Goal: Task Accomplishment & Management: Manage account settings

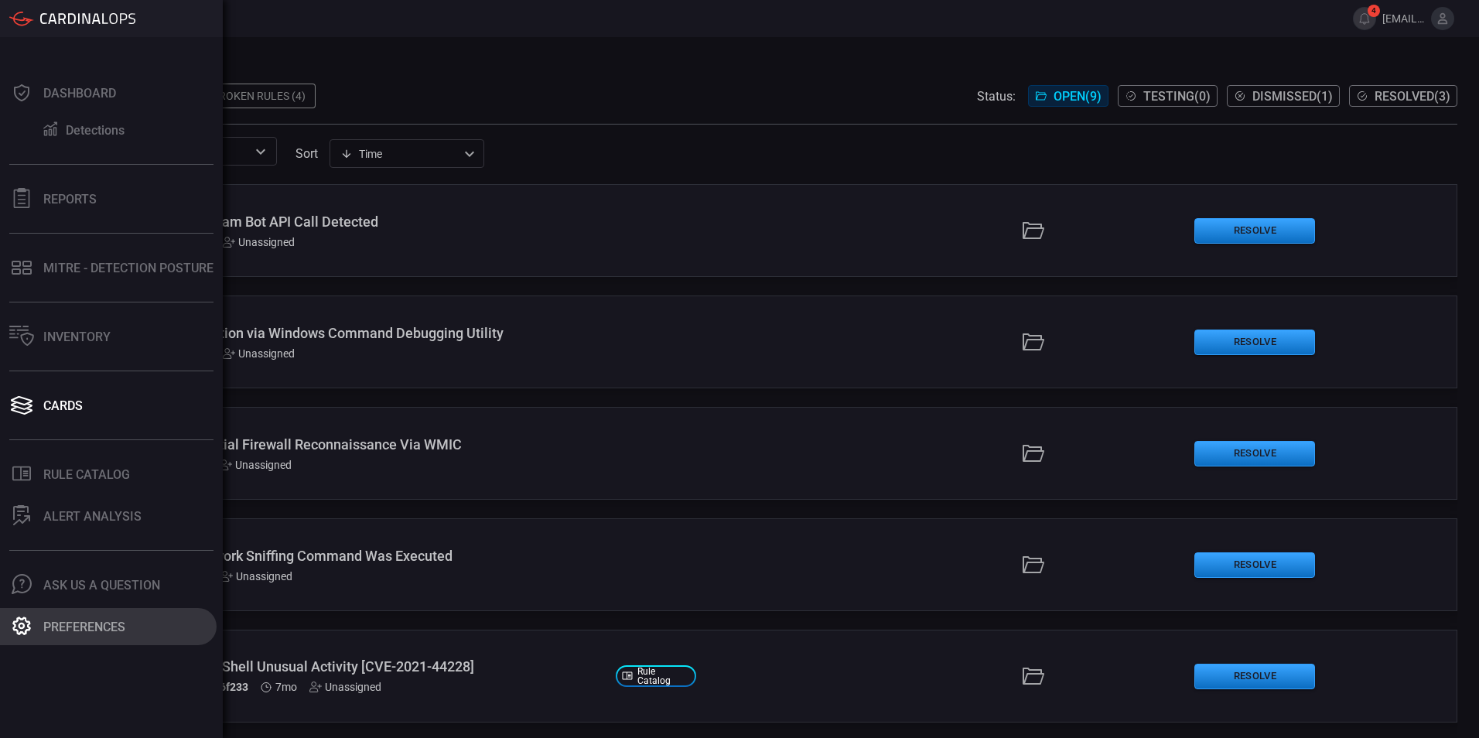
click at [80, 621] on div "Preferences" at bounding box center [84, 626] width 82 height 15
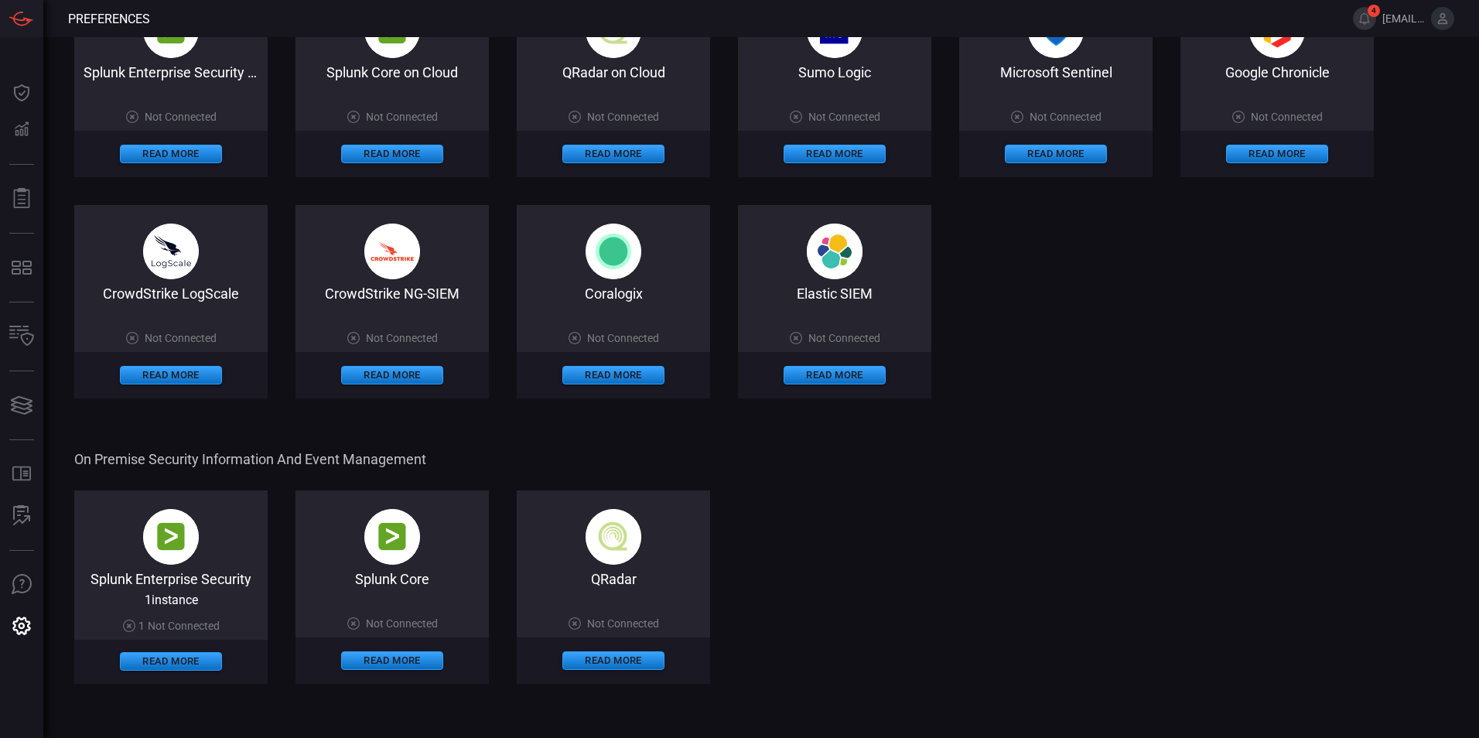
scroll to position [309, 0]
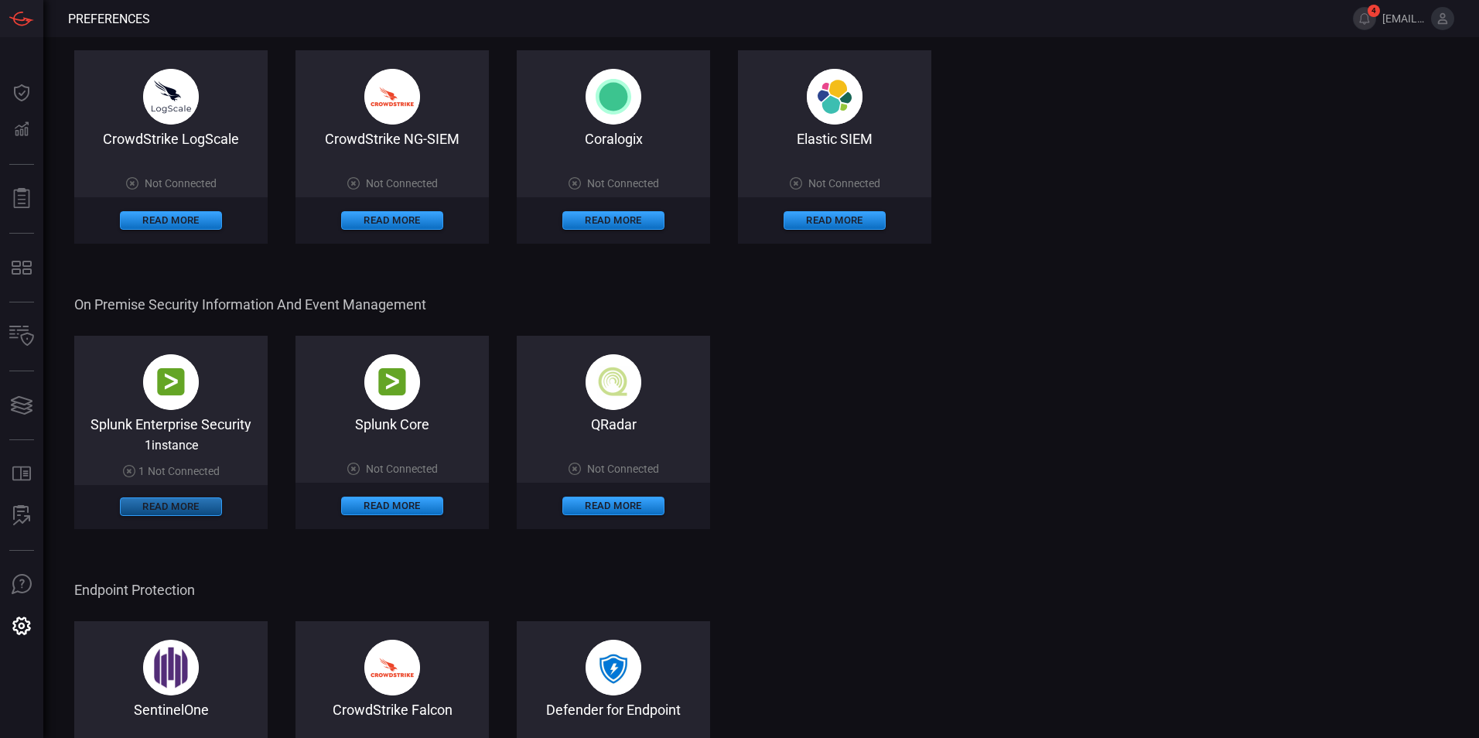
click at [151, 507] on button "Read More" at bounding box center [171, 506] width 102 height 19
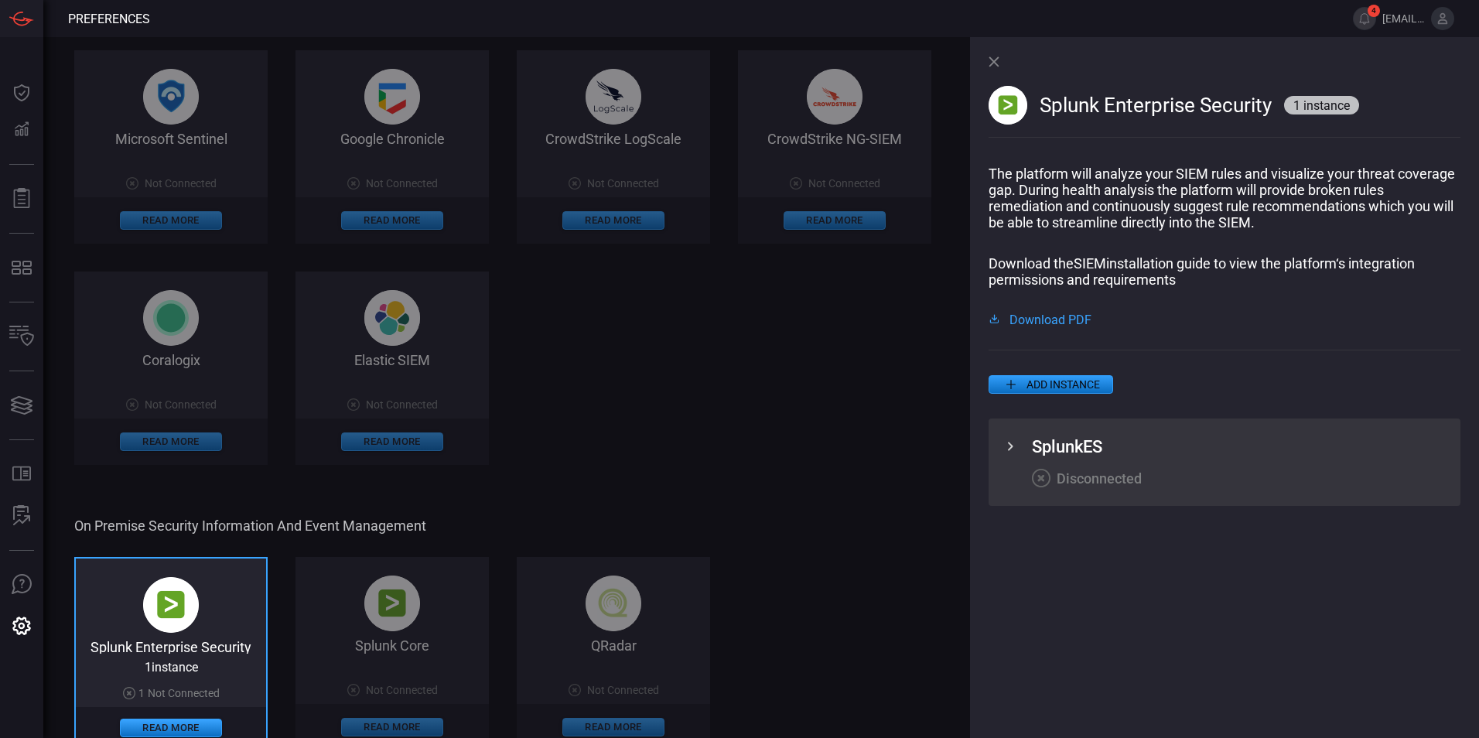
click at [794, 453] on icon at bounding box center [1010, 446] width 19 height 19
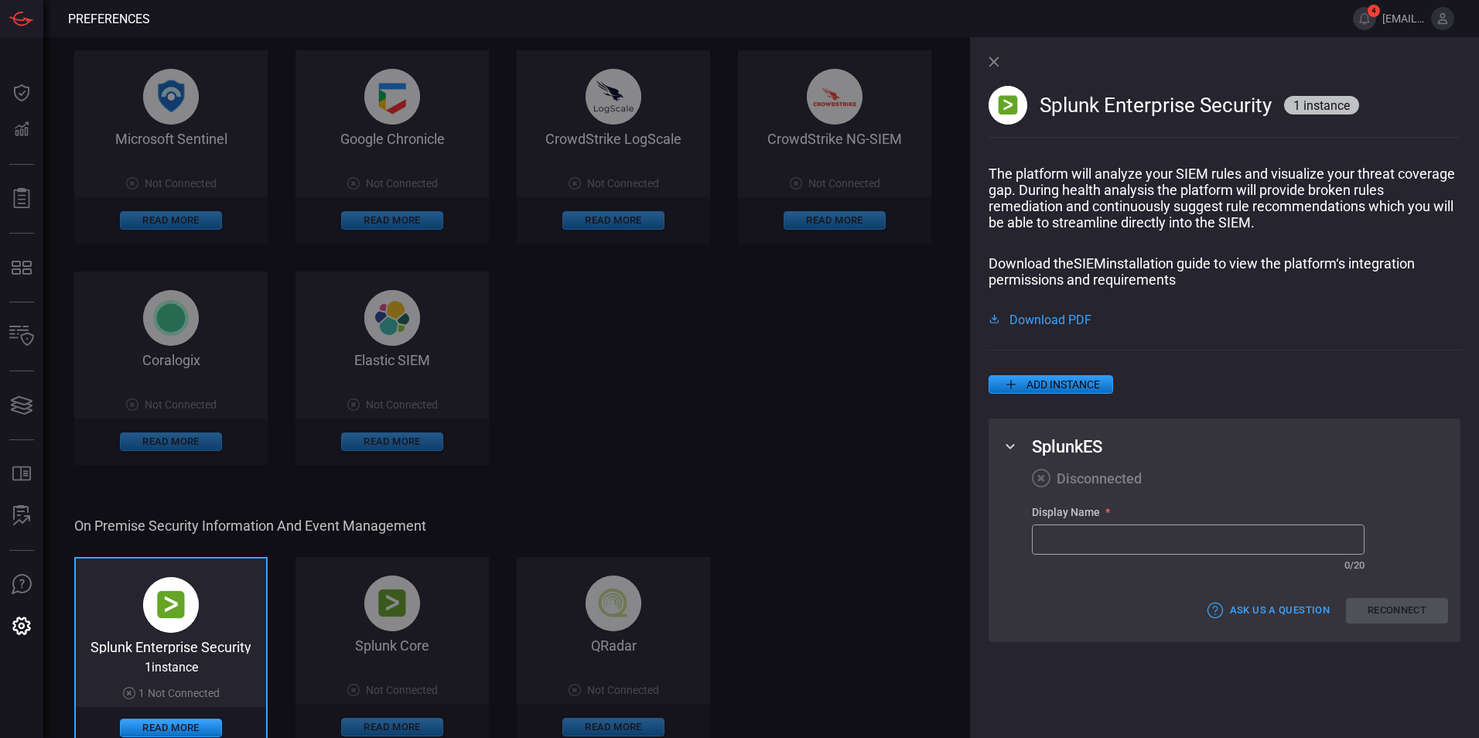
click at [794, 62] on icon at bounding box center [993, 61] width 11 height 11
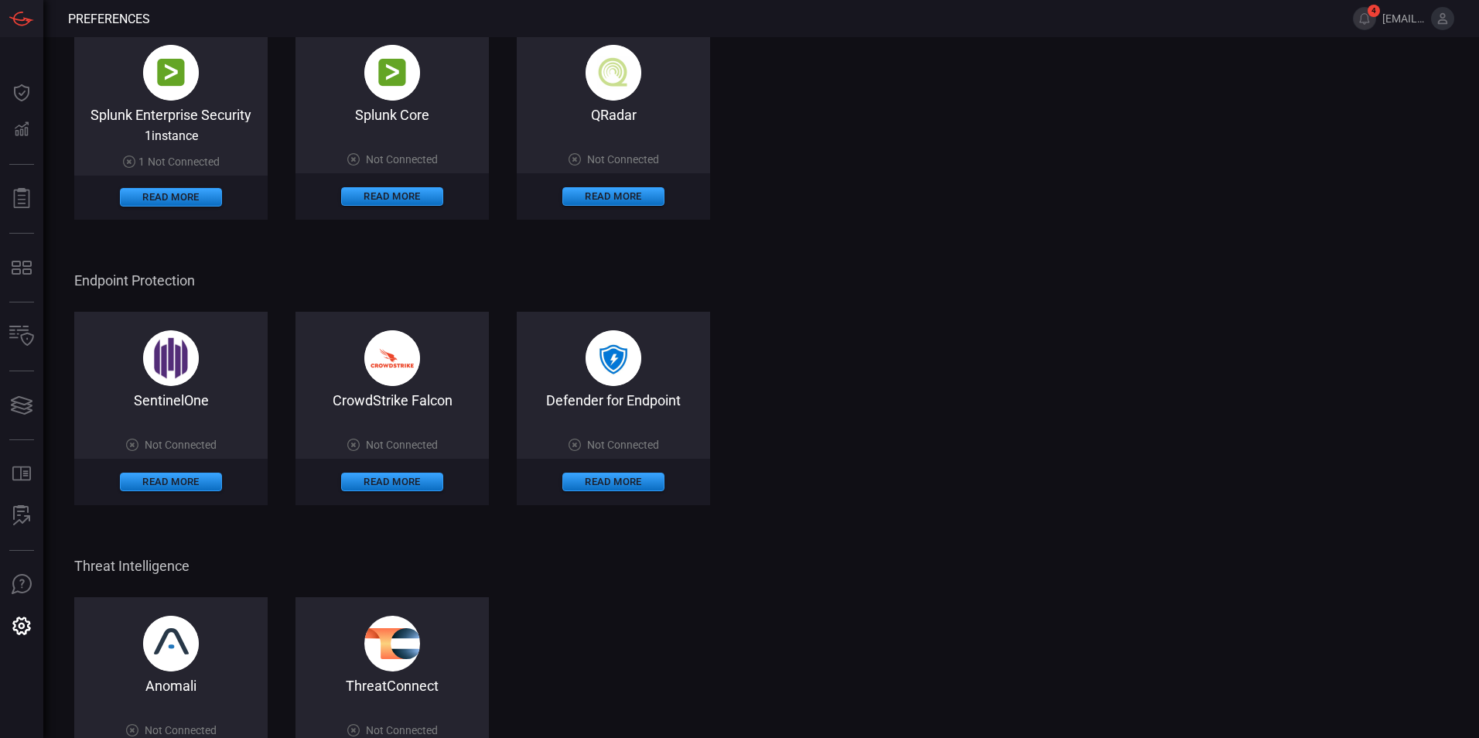
scroll to position [696, 0]
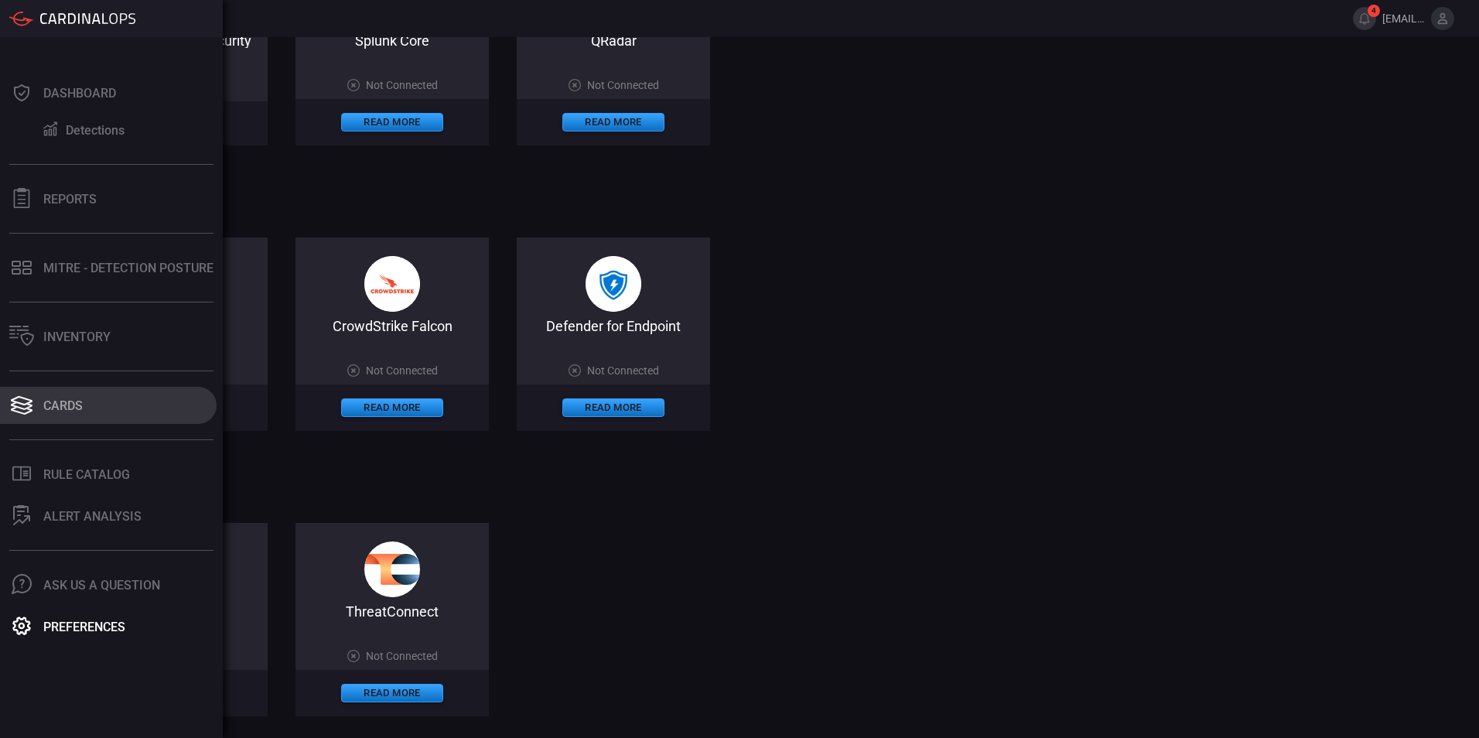
click at [40, 415] on button "Cards" at bounding box center [108, 405] width 217 height 37
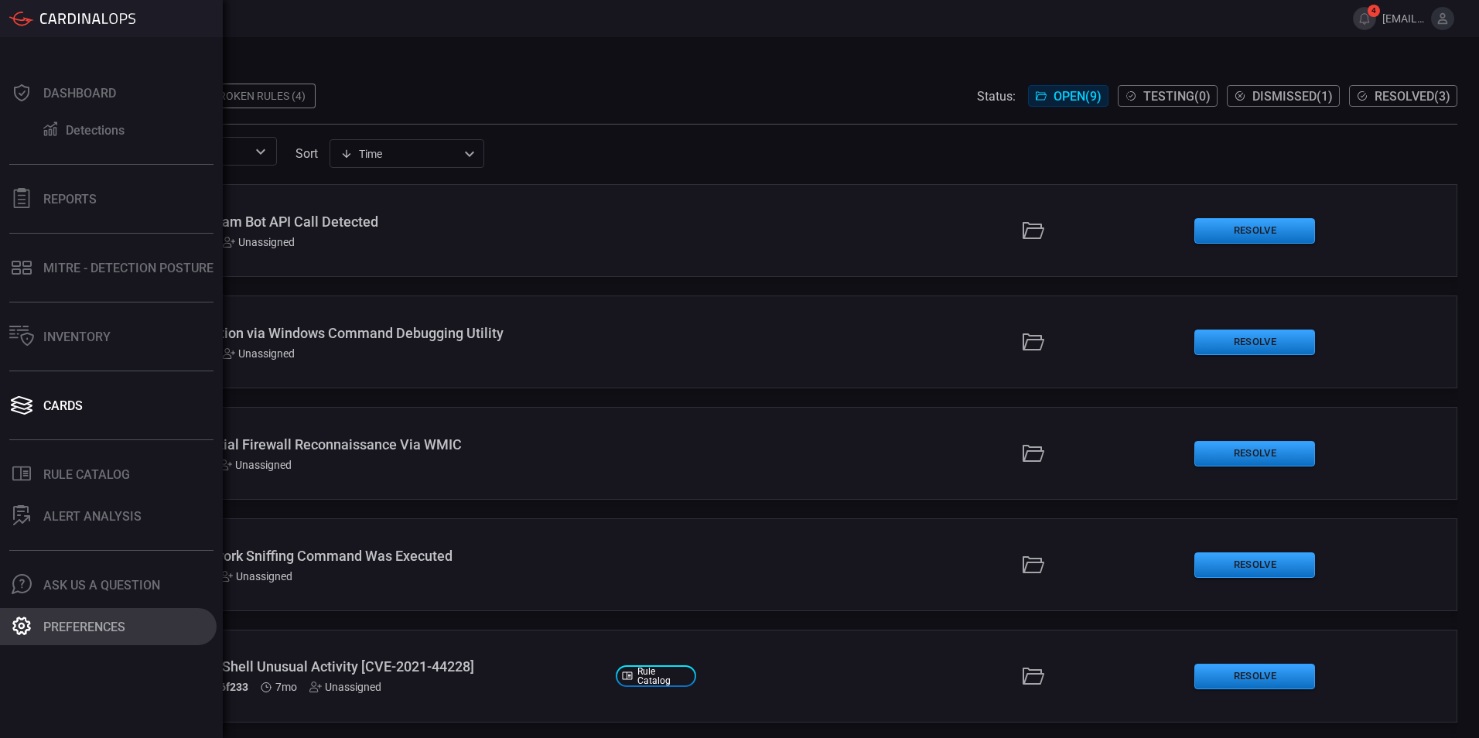
click at [84, 618] on button "Preferences" at bounding box center [108, 626] width 217 height 37
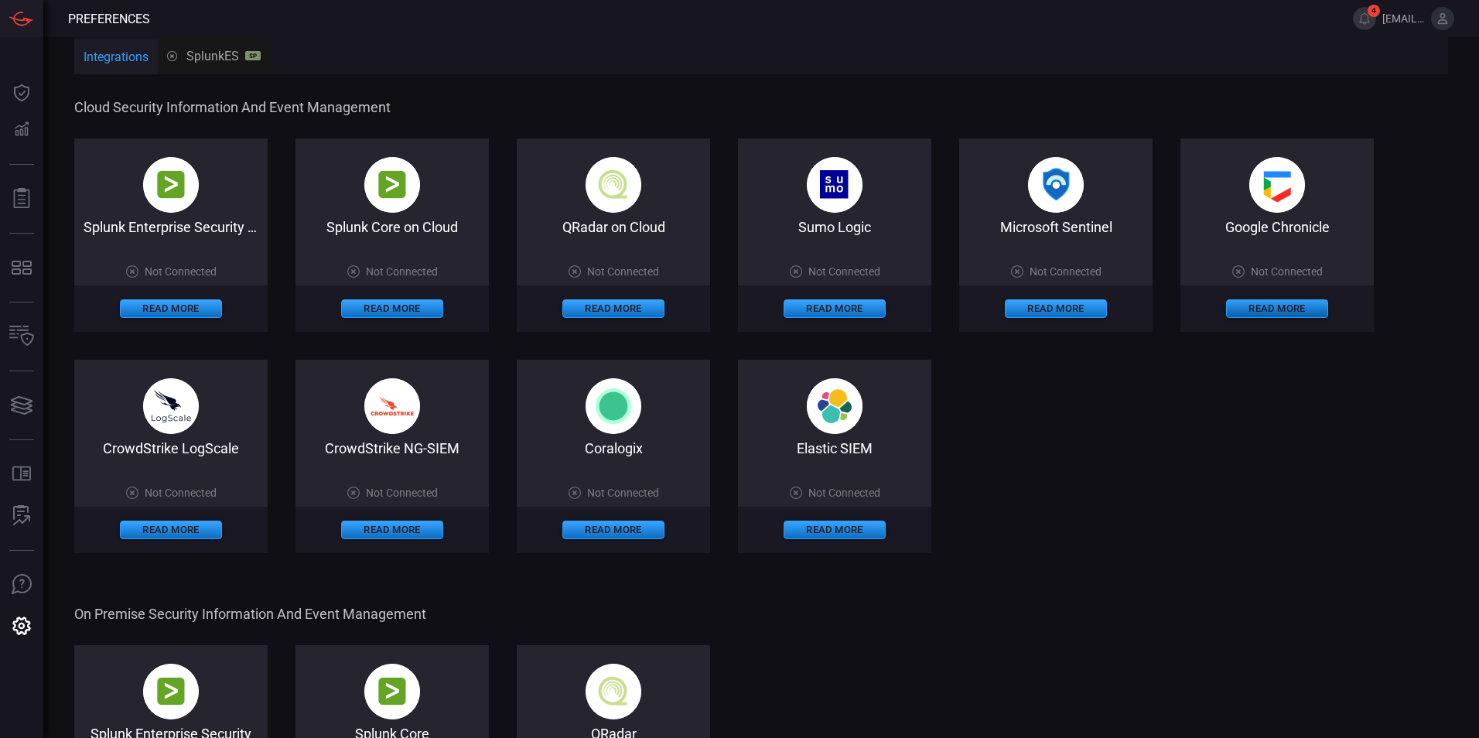
click at [794, 307] on button "Read More" at bounding box center [1277, 308] width 102 height 19
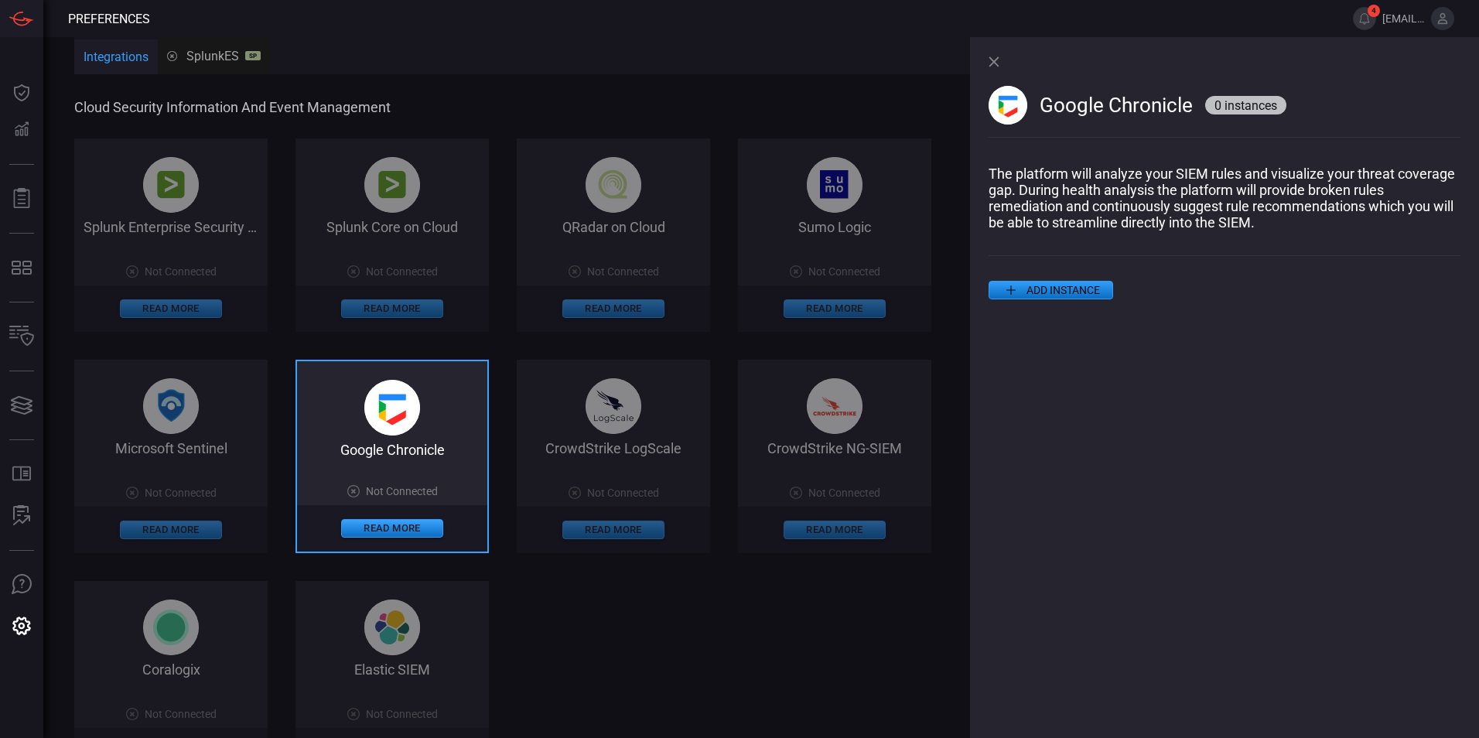
click at [794, 285] on button "ADD INSTANCE" at bounding box center [1050, 290] width 125 height 19
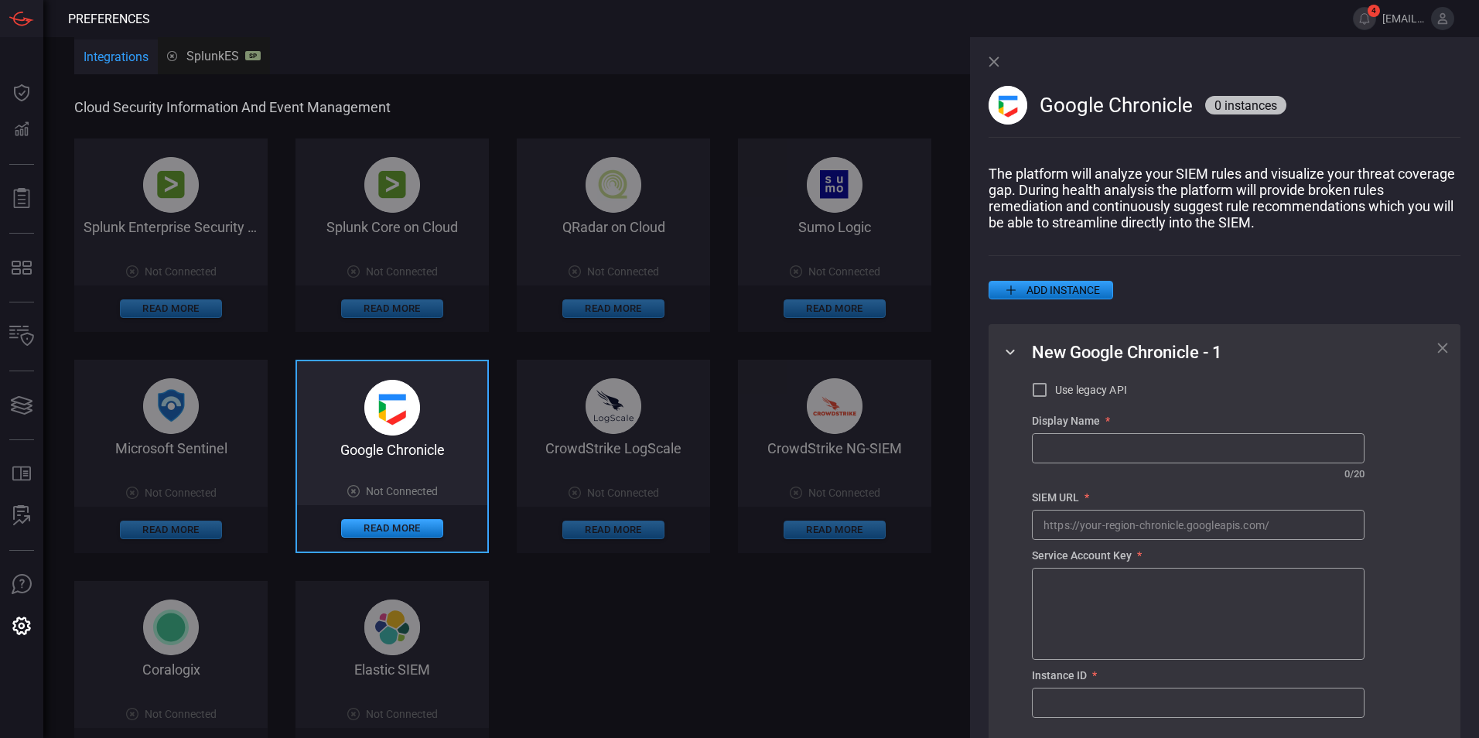
scroll to position [75, 0]
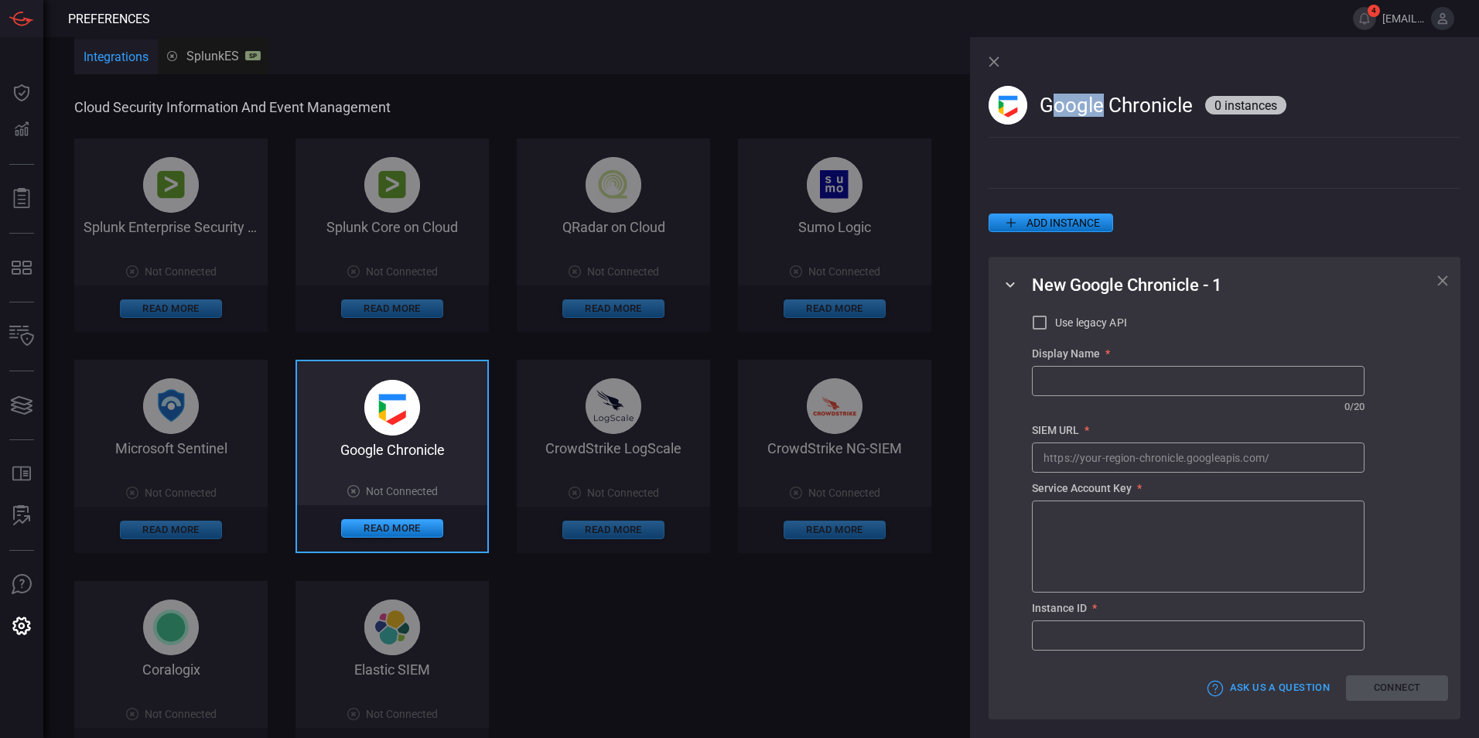
drag, startPoint x: 1048, startPoint y: 104, endPoint x: 1100, endPoint y: 109, distance: 52.0
click at [794, 109] on span "Google Chronicle" at bounding box center [1115, 105] width 153 height 23
drag, startPoint x: 1100, startPoint y: 109, endPoint x: 1043, endPoint y: 104, distance: 56.7
click at [794, 104] on span "Google Chronicle" at bounding box center [1115, 105] width 153 height 23
copy span "Google Chronicle"
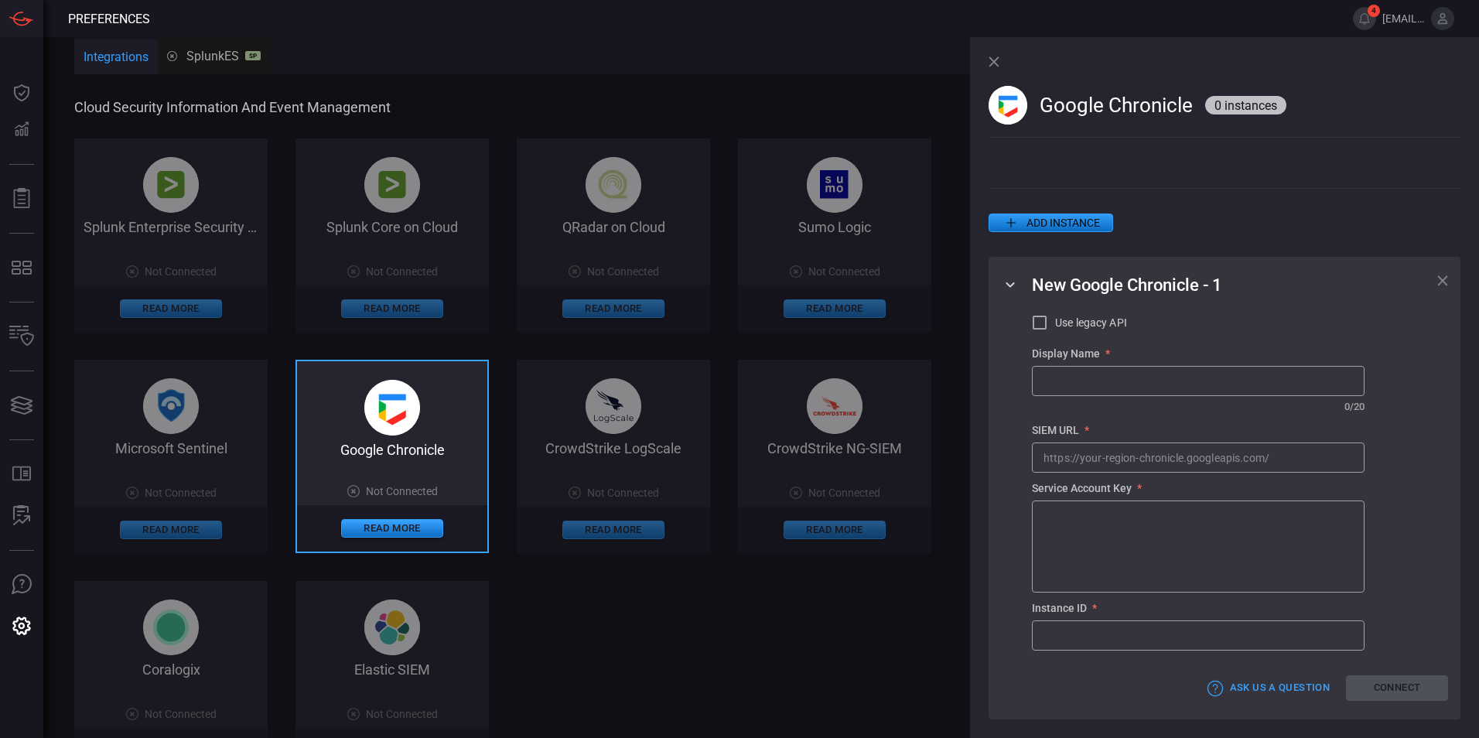
click at [794, 386] on input "text" at bounding box center [1197, 381] width 331 height 29
paste input "Google Chronicle"
click at [794, 378] on input "Google Chronicle" at bounding box center [1197, 381] width 331 height 29
type input "GoogleChronicle"
click at [794, 462] on input "text" at bounding box center [1197, 457] width 331 height 29
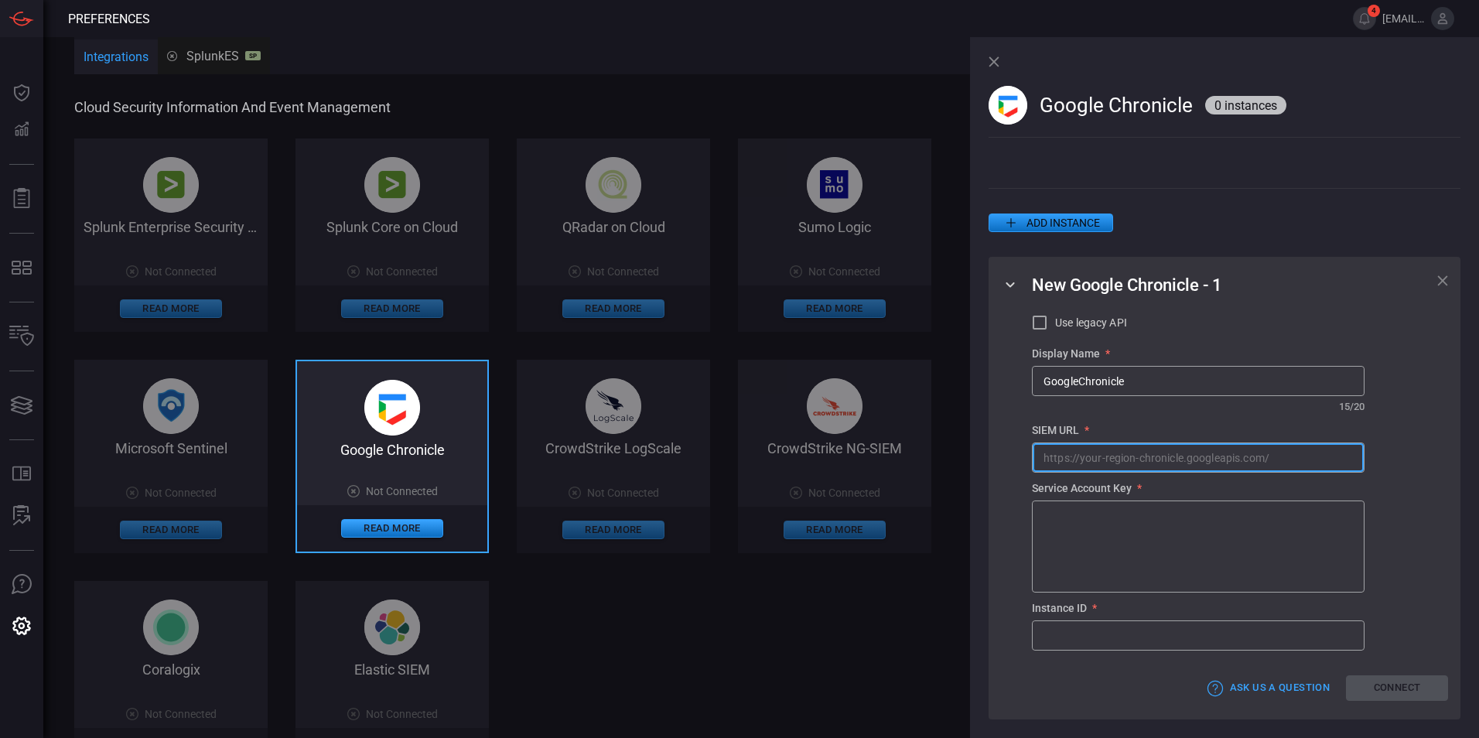
paste input "[URL][DOMAIN_NAME]"
type input "[URL][DOMAIN_NAME]"
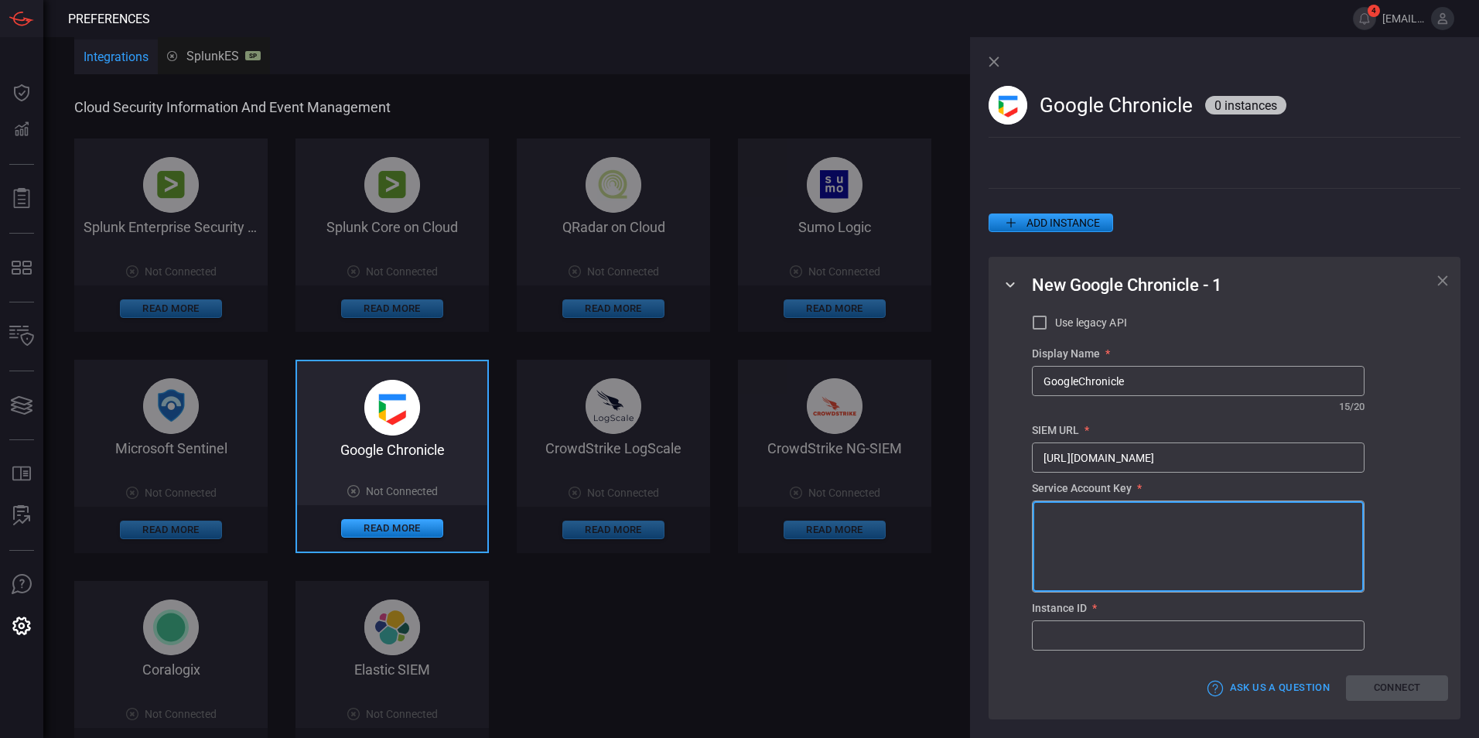
click at [794, 534] on textarea at bounding box center [1197, 546] width 309 height 77
click at [794, 526] on textarea at bounding box center [1197, 546] width 309 height 77
paste textarea "{ "type": "service_account", "project_id": "malachite-scskc", "private_key_id":…"
type textarea "{ "type": "service_account", "project_id": "malachite-scskc", "private_key_id":…"
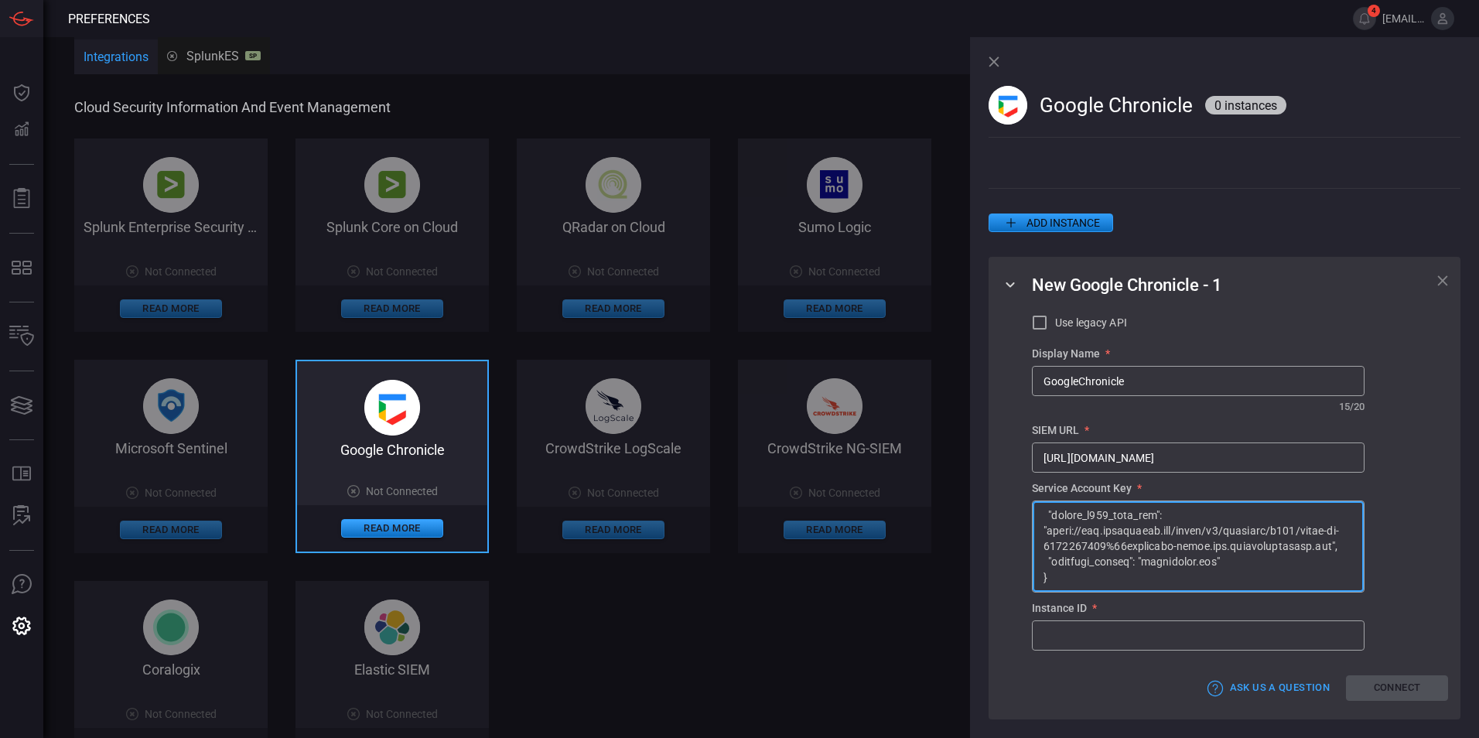
click at [794, 636] on input "text" at bounding box center [1197, 635] width 331 height 29
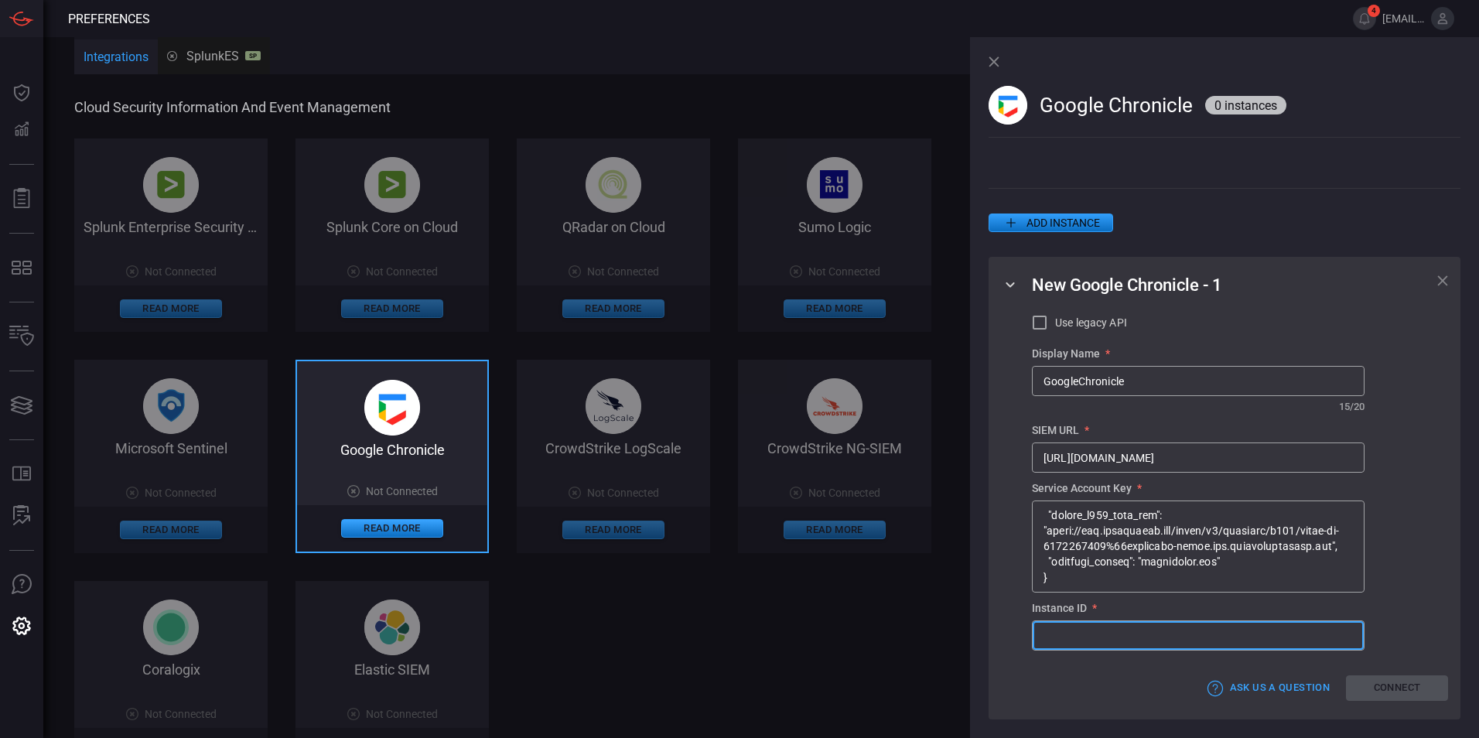
click at [794, 643] on input "text" at bounding box center [1197, 635] width 331 height 29
paste input "d9dac39a-f464-46e3-b6c7-bead7faf5a25"
type input "d9dac39a-f464-46e3-b6c7-bead7faf5a25"
click at [794, 670] on button "Connect" at bounding box center [1397, 688] width 102 height 26
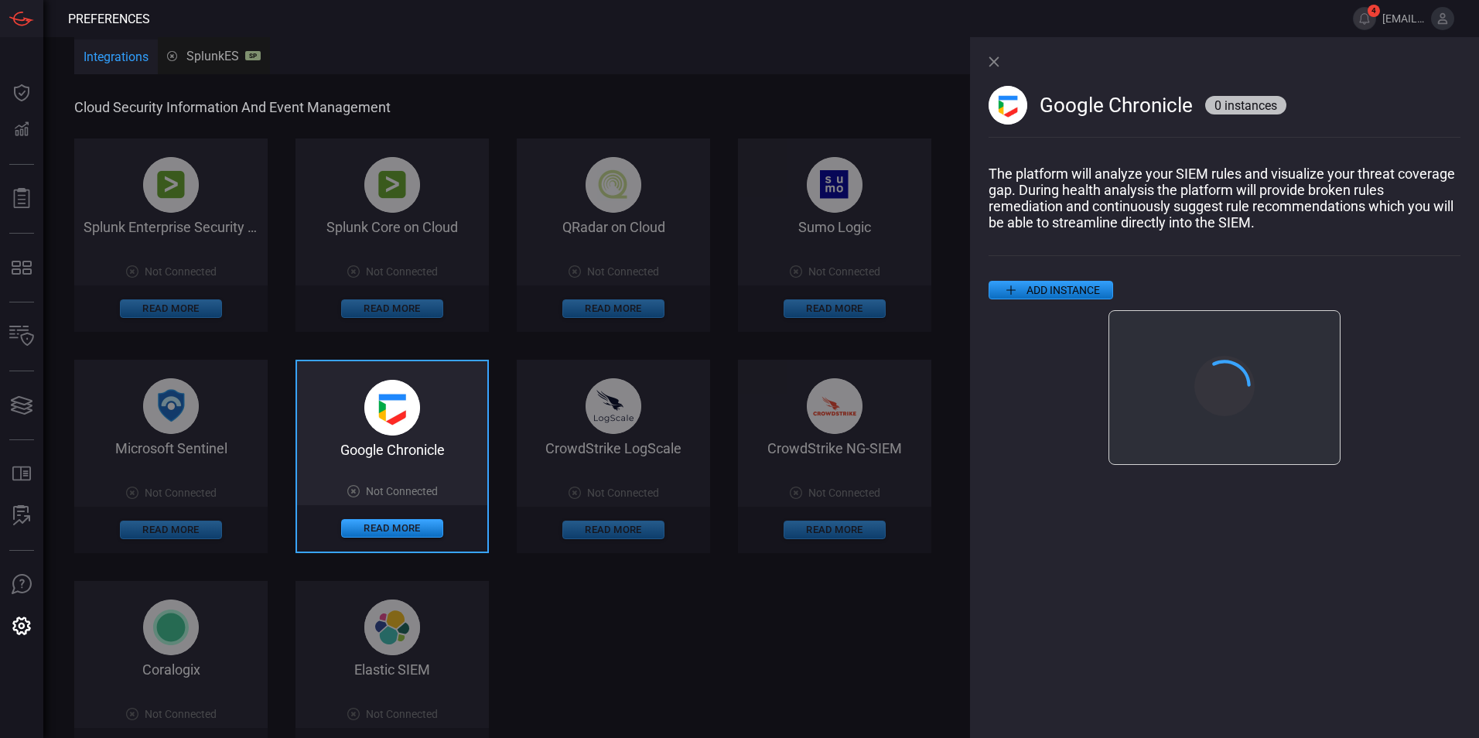
scroll to position [0, 0]
click at [794, 445] on button "Close" at bounding box center [1224, 447] width 102 height 24
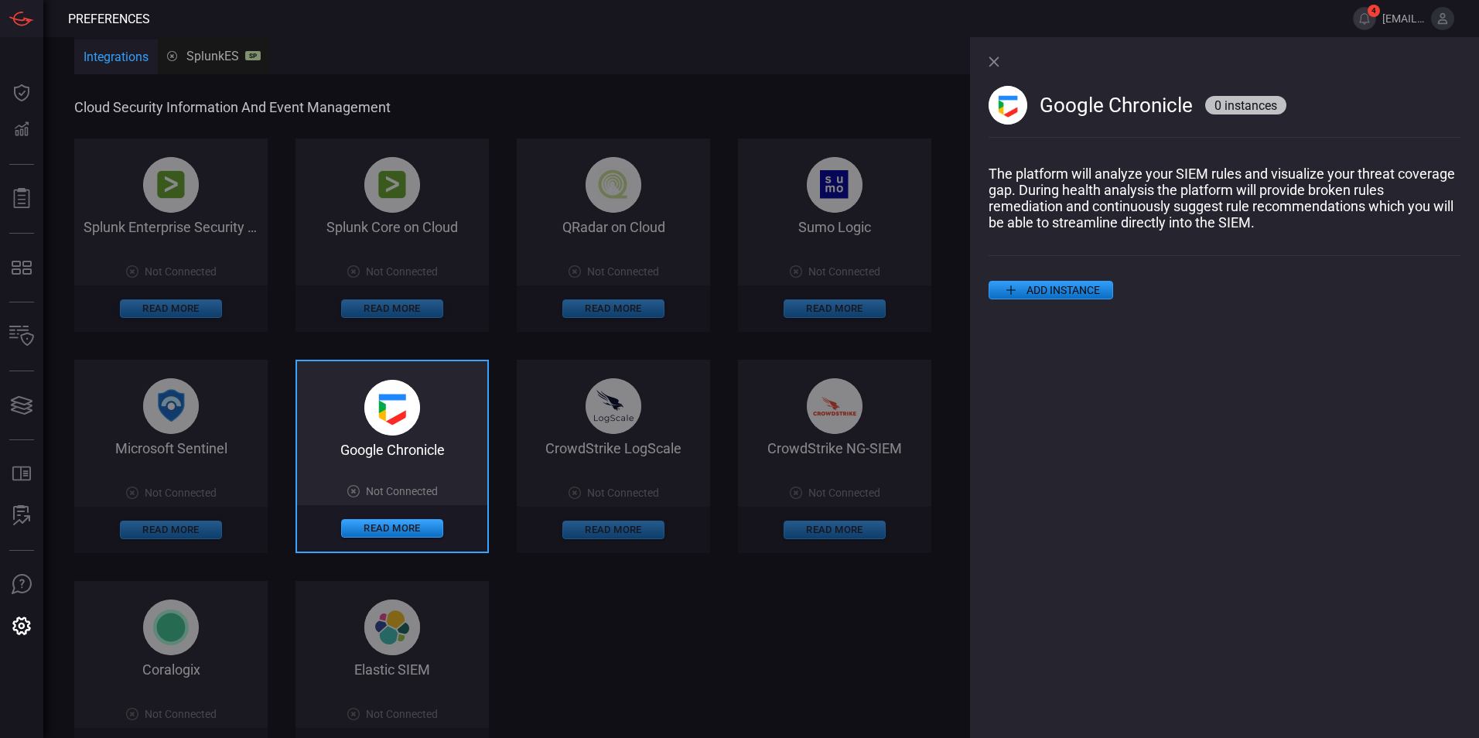
click at [794, 292] on button "ADD INSTANCE" at bounding box center [1050, 290] width 125 height 19
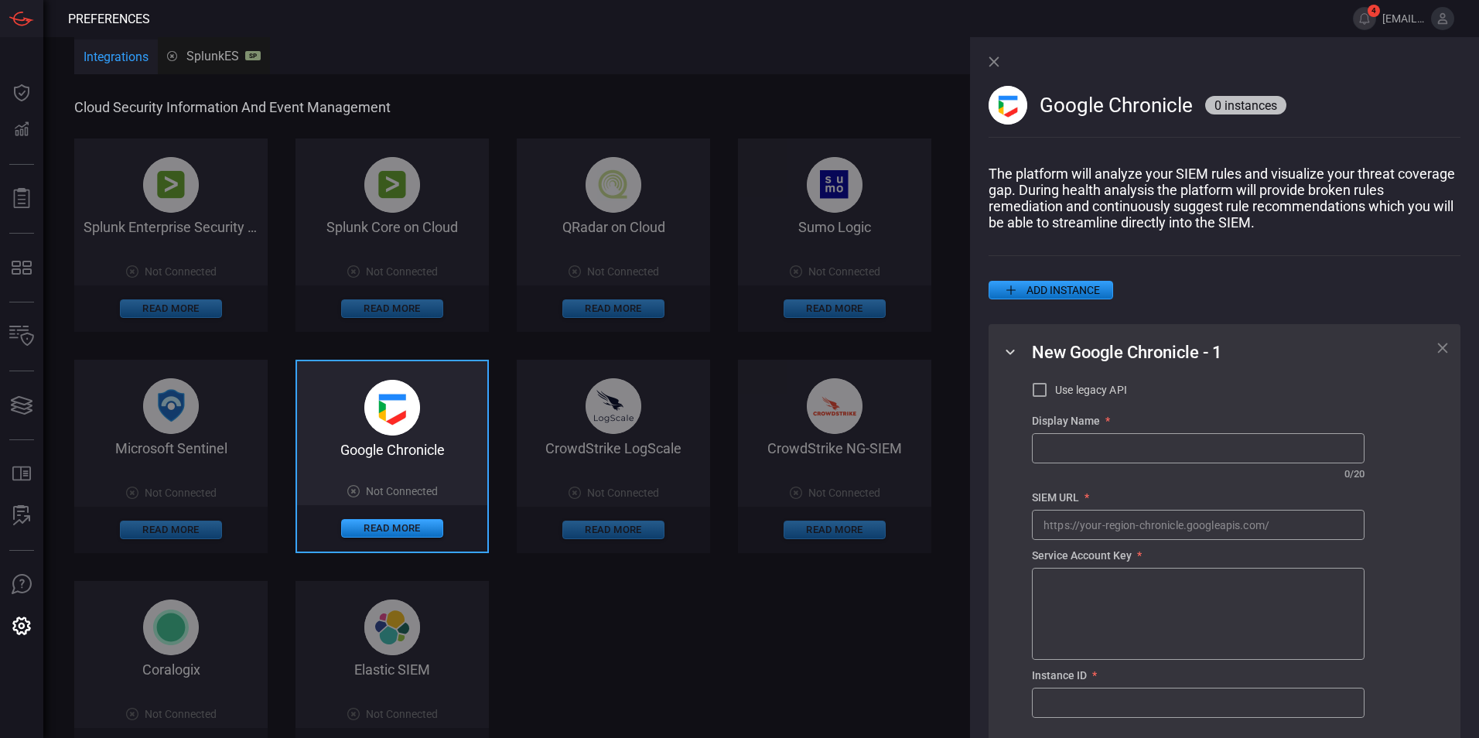
scroll to position [75, 0]
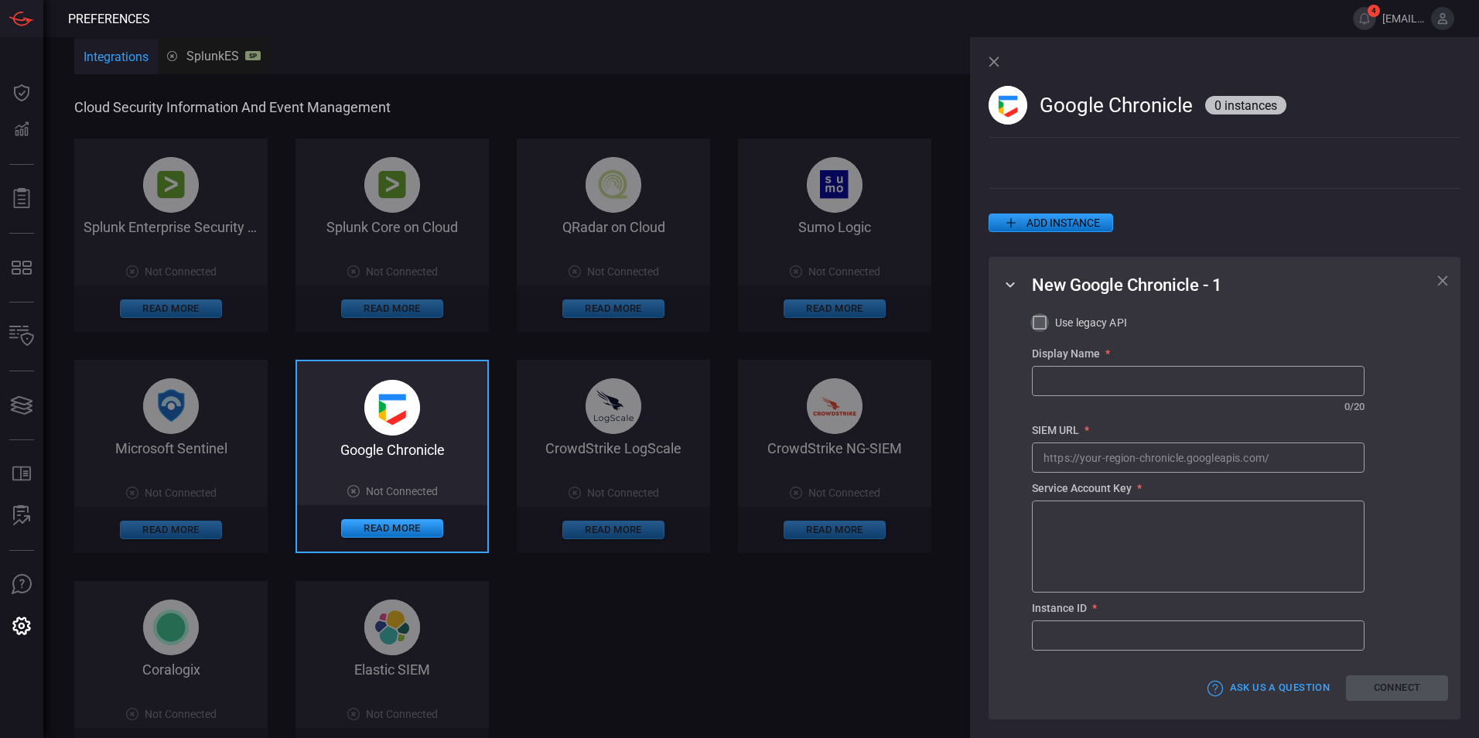
click at [794, 322] on input "Use legacy API" at bounding box center [1039, 322] width 19 height 19
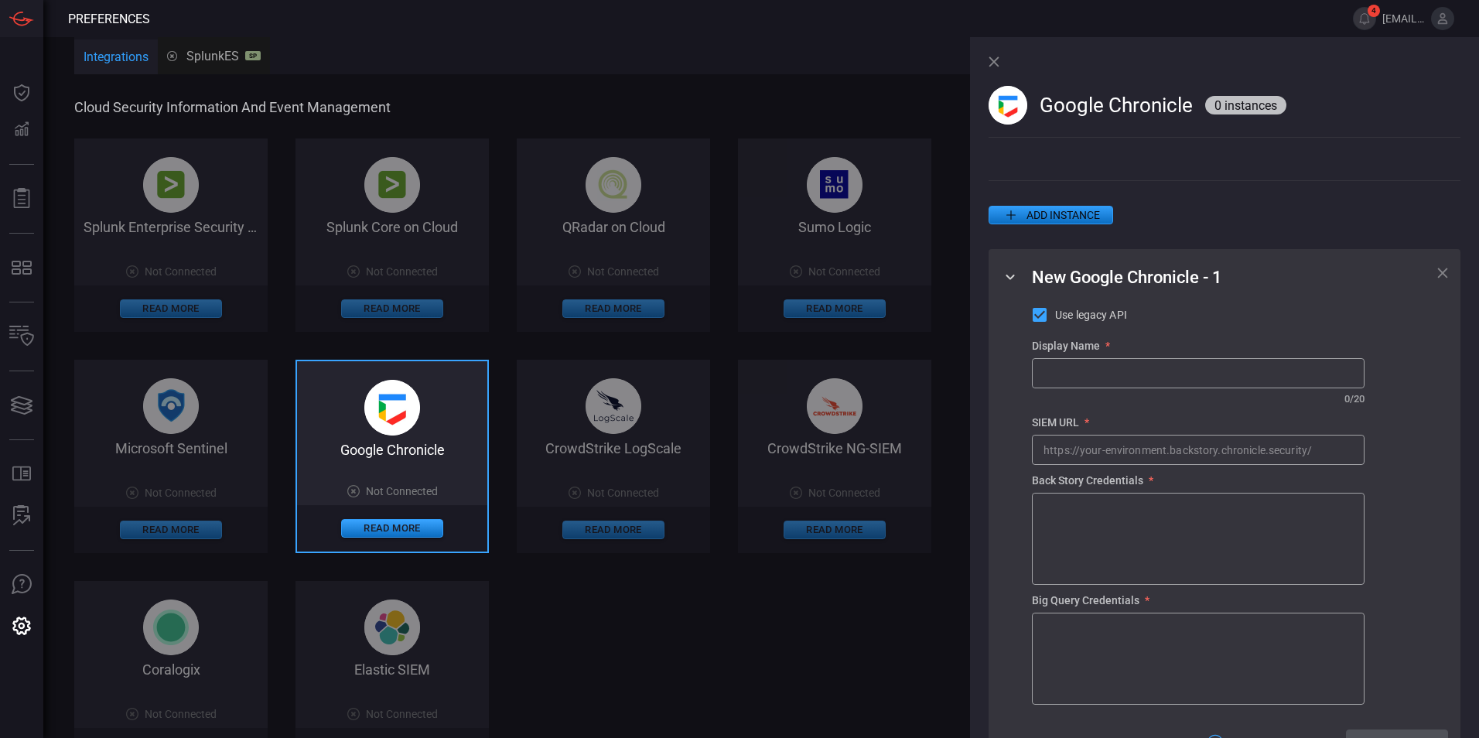
scroll to position [137, 0]
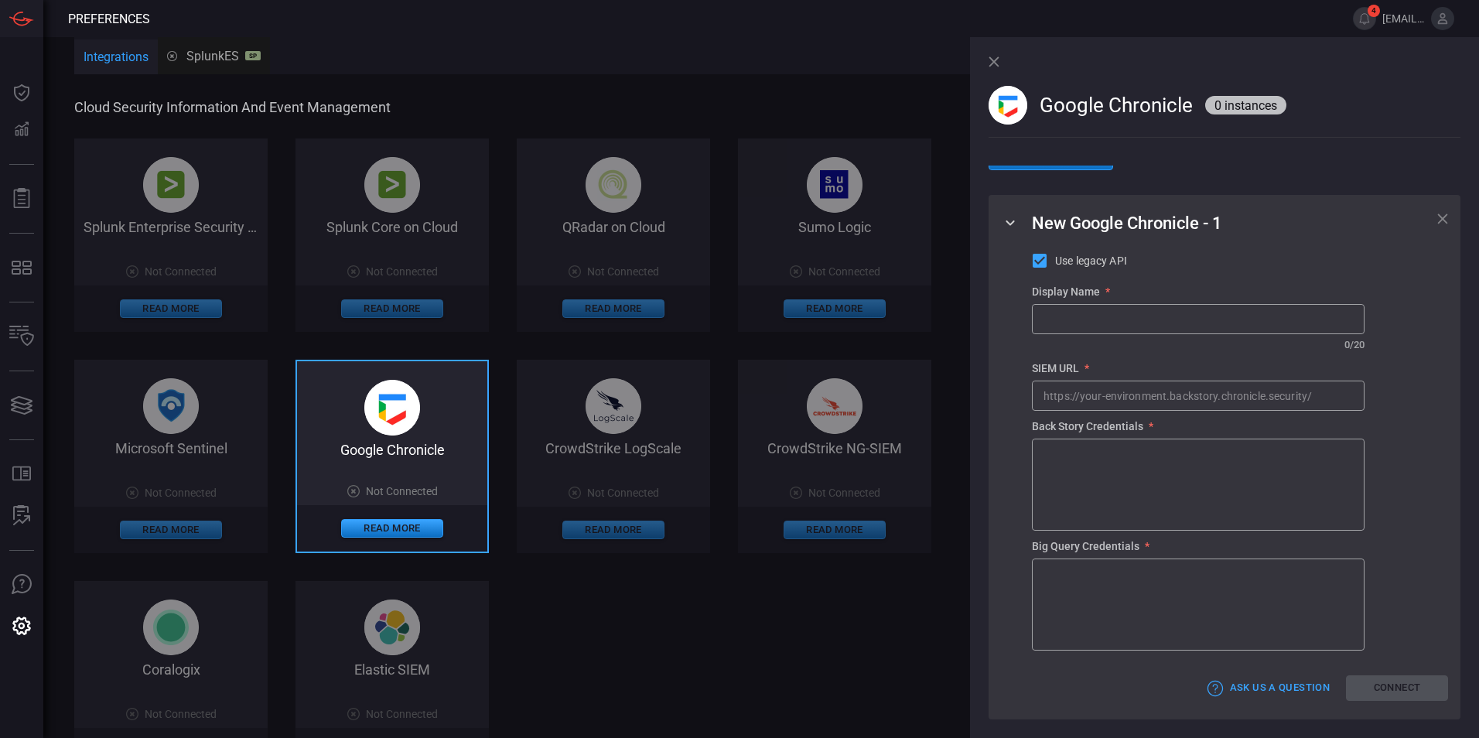
click at [794, 257] on input "Use legacy API" at bounding box center [1039, 260] width 19 height 19
checkbox input "false"
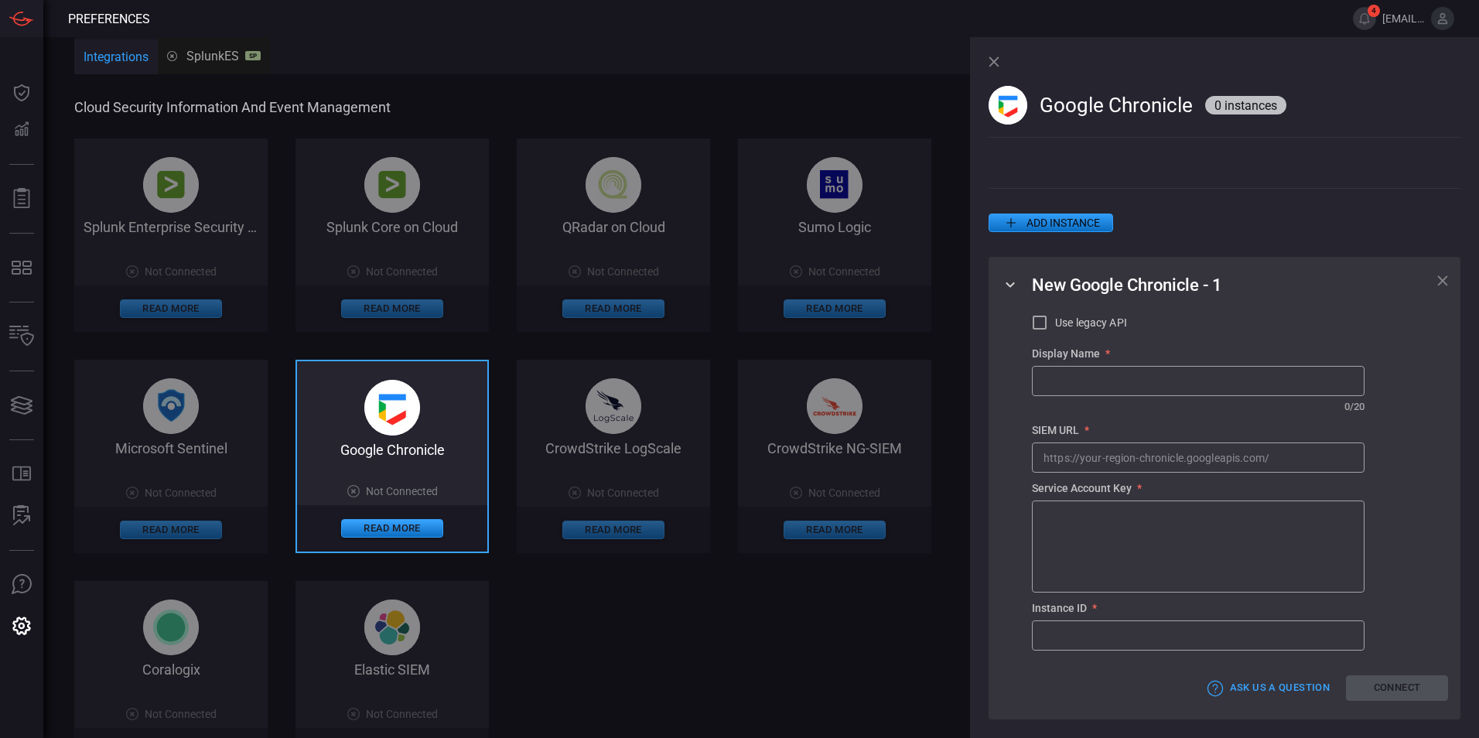
click at [794, 457] on input "text" at bounding box center [1197, 457] width 331 height 29
click at [794, 467] on input "text" at bounding box center [1197, 457] width 331 height 29
paste input "[URL][DOMAIN_NAME]"
type input "[URL][DOMAIN_NAME]"
click at [794, 384] on input "text" at bounding box center [1197, 381] width 331 height 29
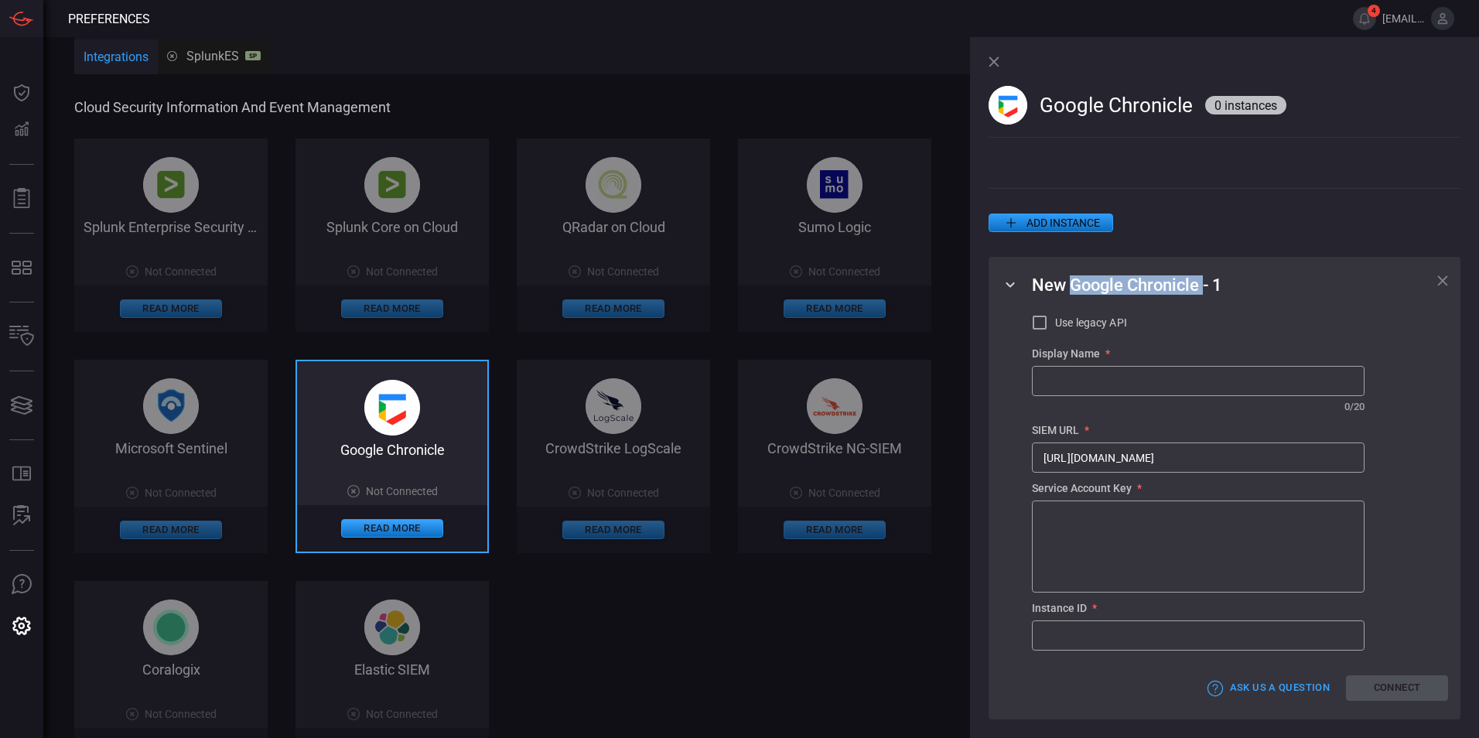
drag, startPoint x: 1070, startPoint y: 282, endPoint x: 1206, endPoint y: 284, distance: 136.1
click at [794, 284] on span "New Google Chronicle - 1" at bounding box center [1127, 284] width 190 height 19
copy span "Google Chronicle"
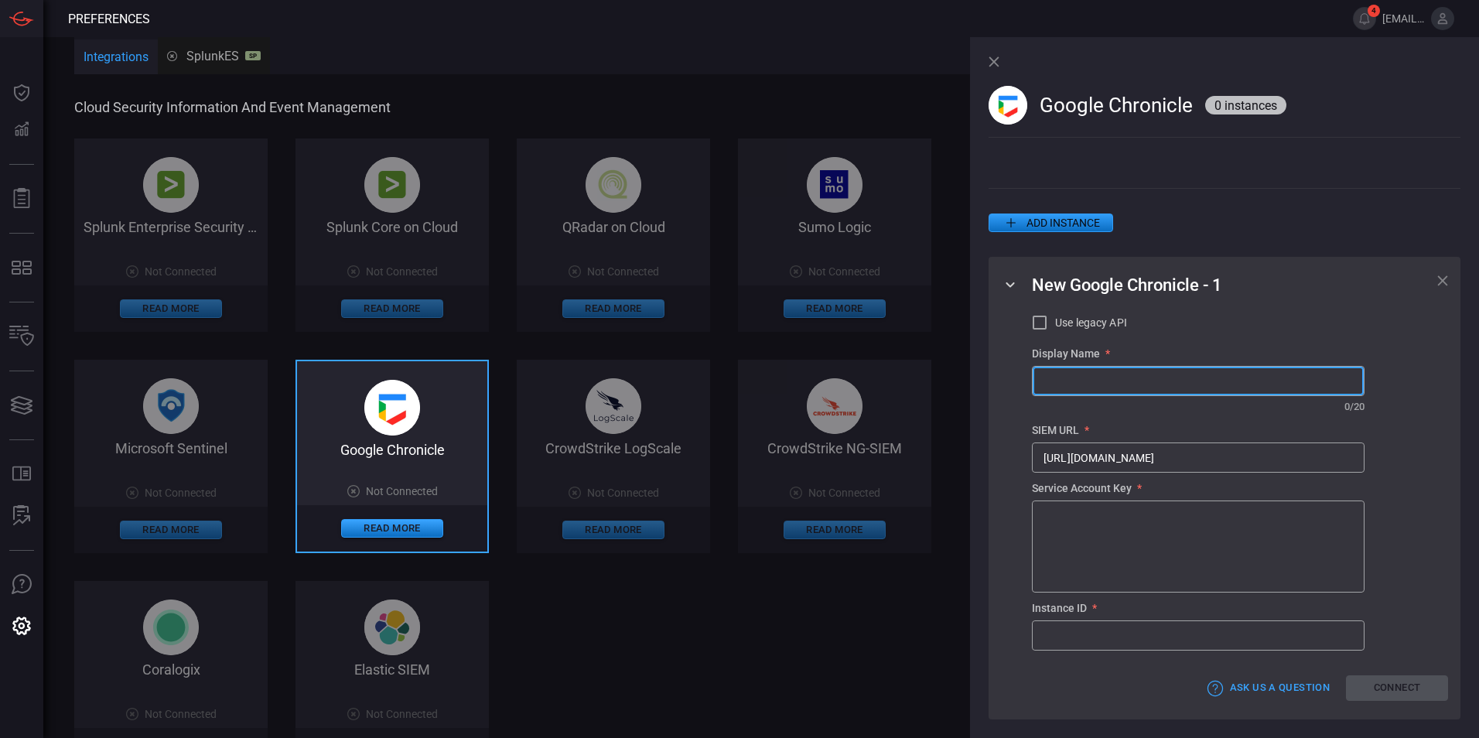
click at [794, 379] on input "text" at bounding box center [1197, 381] width 331 height 29
paste input "Google Chronicle"
click at [794, 377] on input "Google Chronicle" at bounding box center [1197, 381] width 331 height 29
click at [794, 375] on input "GoogleChronicle" at bounding box center [1197, 381] width 331 height 29
type input "GoogleChronicle"
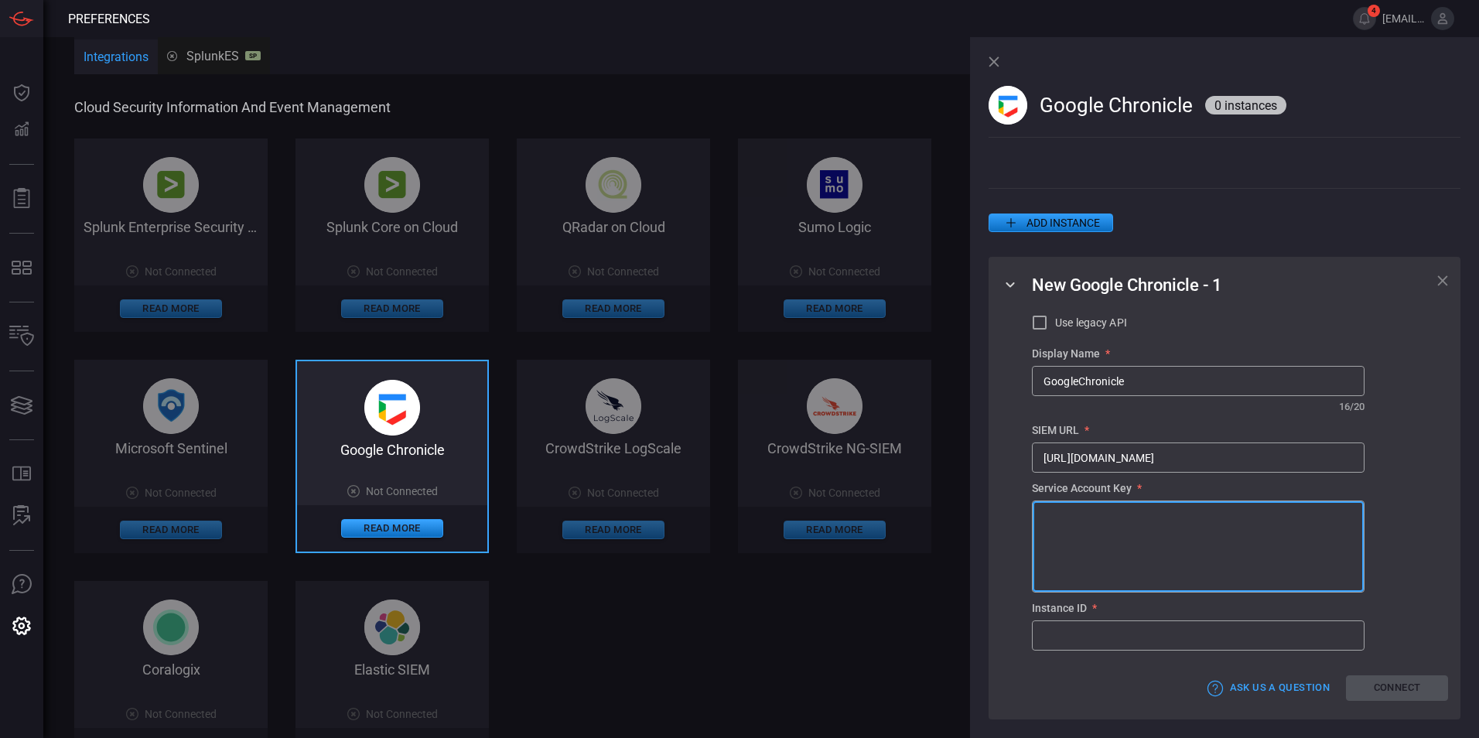
click at [794, 516] on textarea at bounding box center [1197, 546] width 309 height 77
paste textarea "{ "type": "service_account", "project_id": "malachite-scskc", "private_key_id":…"
type textarea "{ "type": "service_account", "project_id": "malachite-scskc", "private_key_id":…"
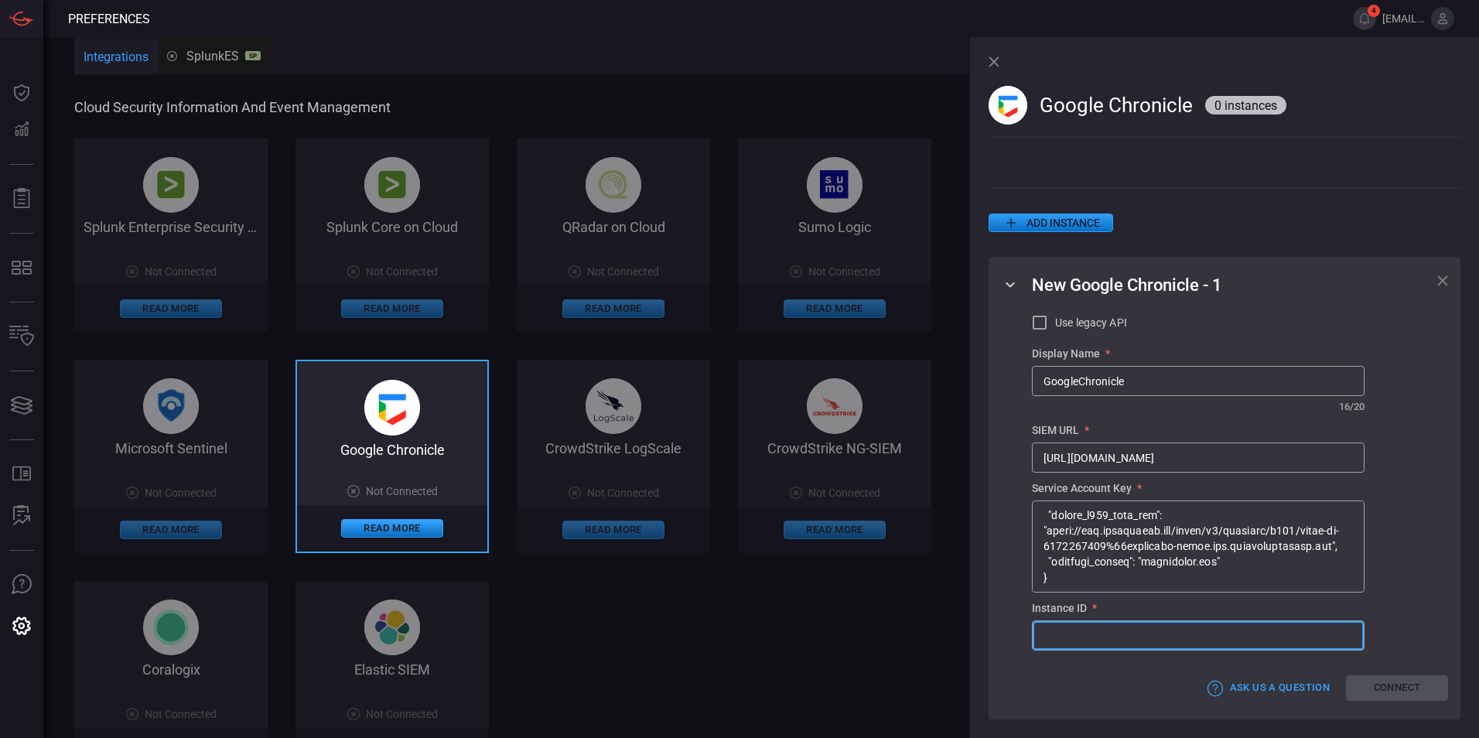
click at [794, 643] on input "text" at bounding box center [1197, 635] width 331 height 29
paste input "d9dac39a-f464-46e3-b6c7-bead7faf5a25"
type input "d9dac39a-f464-46e3-b6c7-bead7faf5a25"
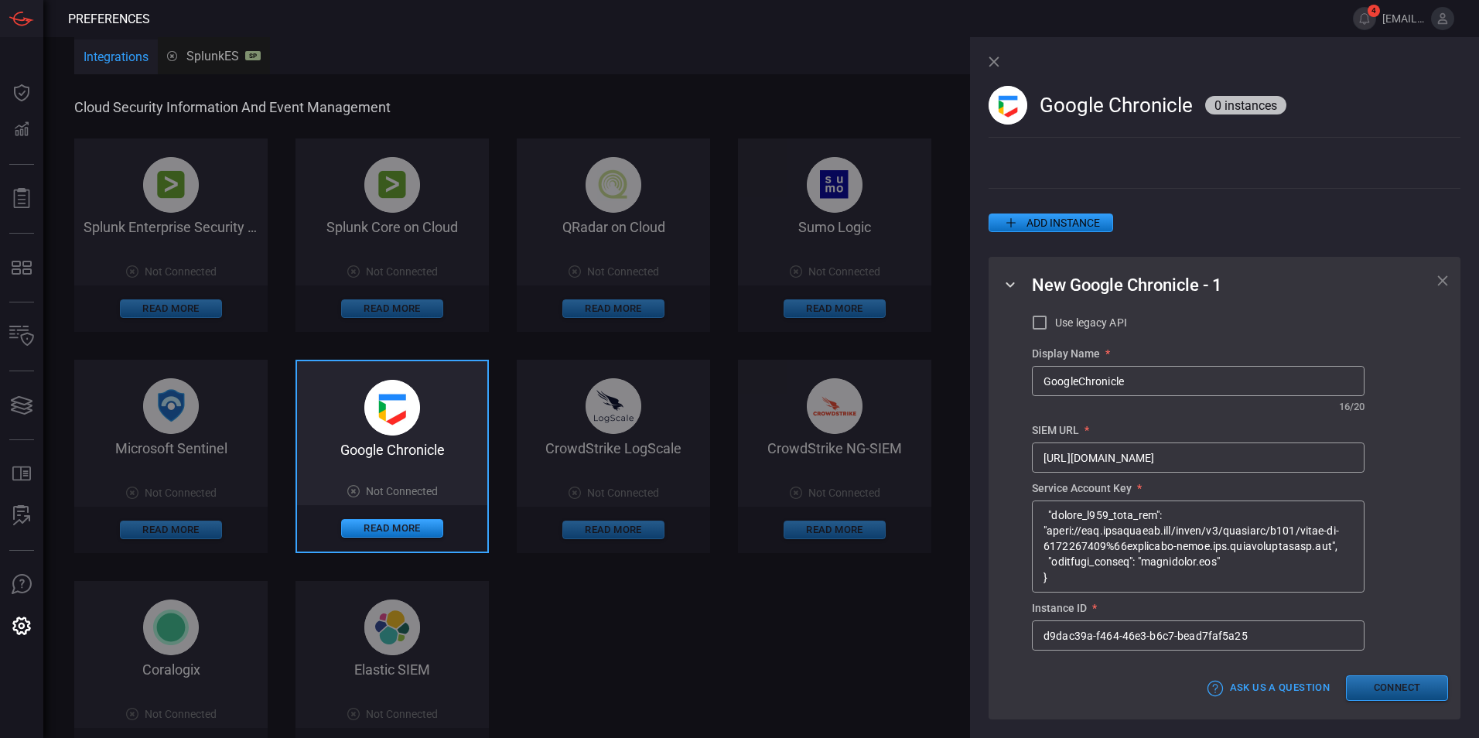
click at [794, 670] on button "Connect" at bounding box center [1397, 688] width 102 height 26
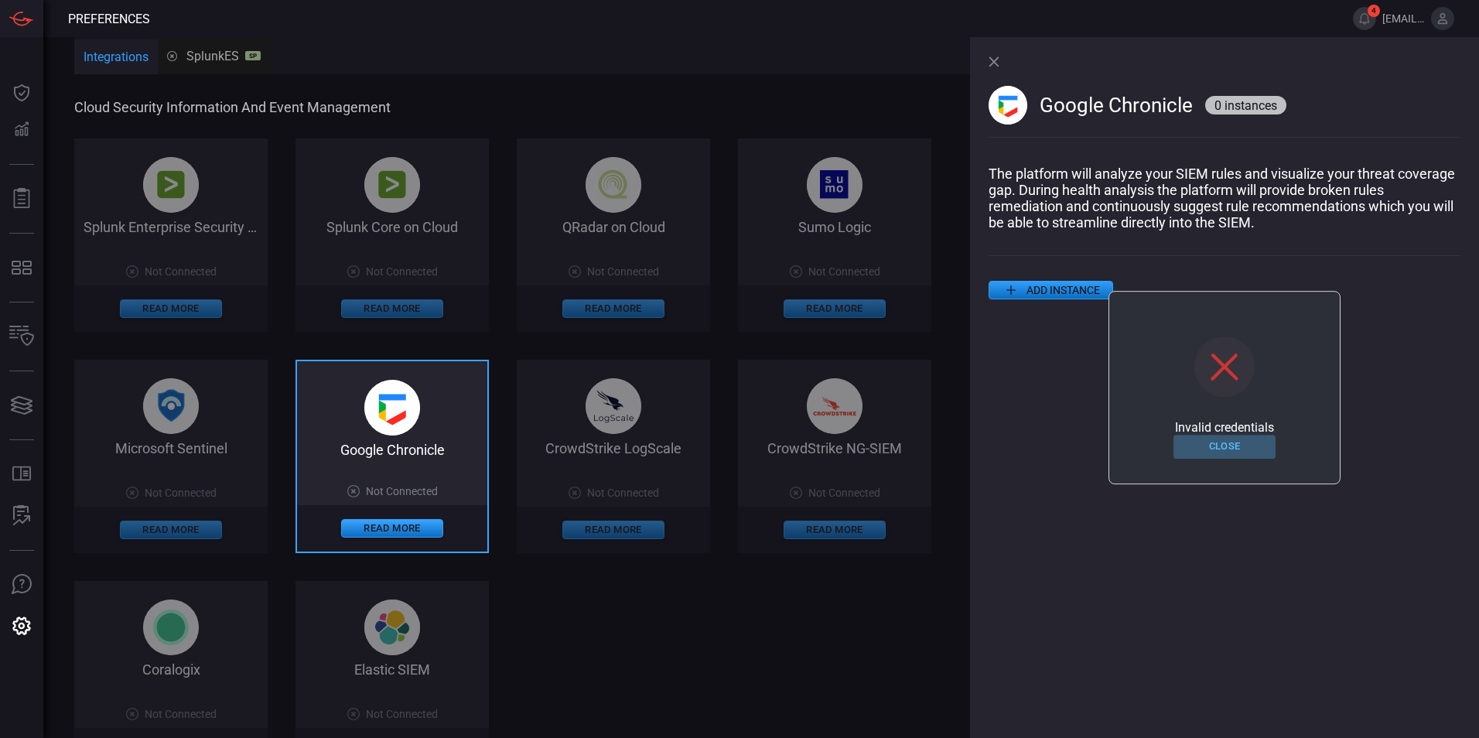
click at [794, 445] on button "Close" at bounding box center [1224, 447] width 102 height 24
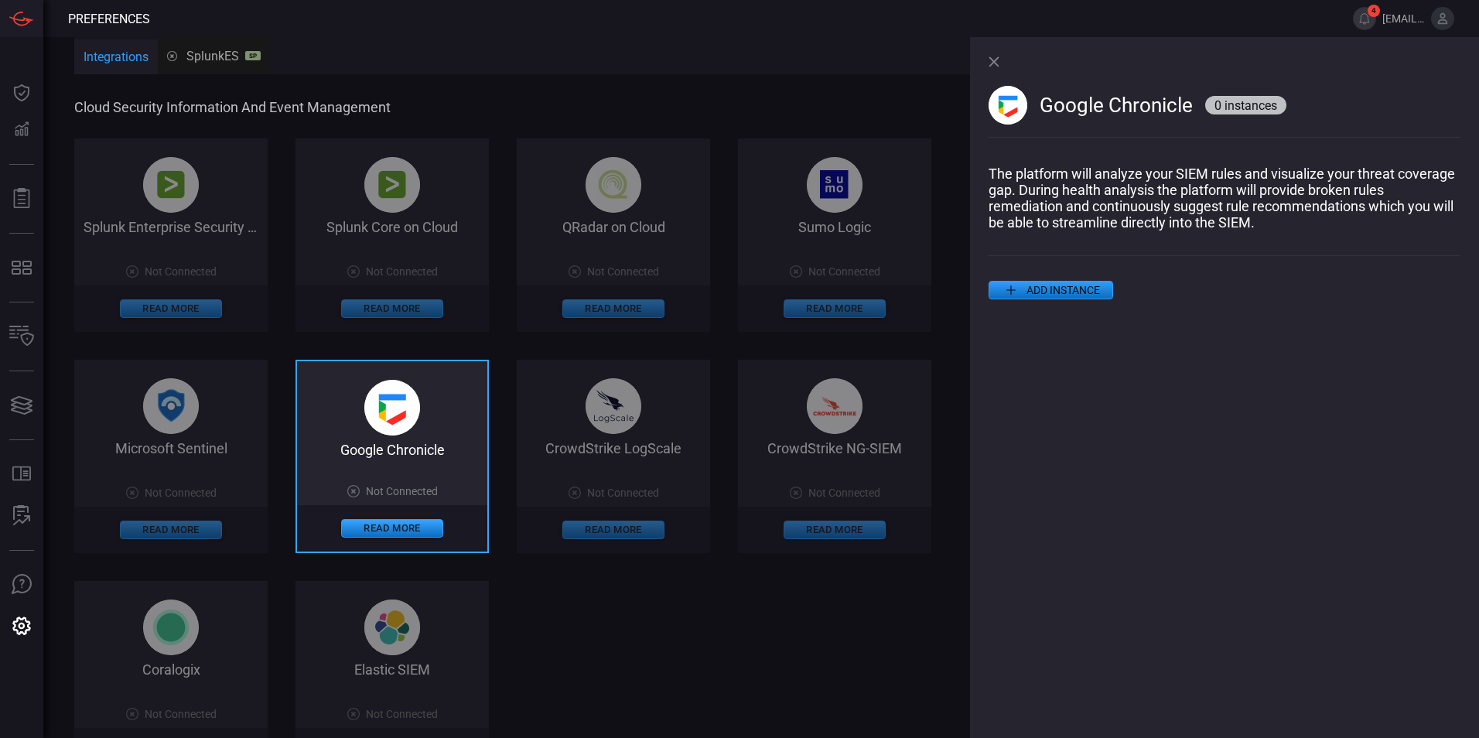
click at [794, 288] on button "ADD INSTANCE" at bounding box center [1050, 290] width 125 height 19
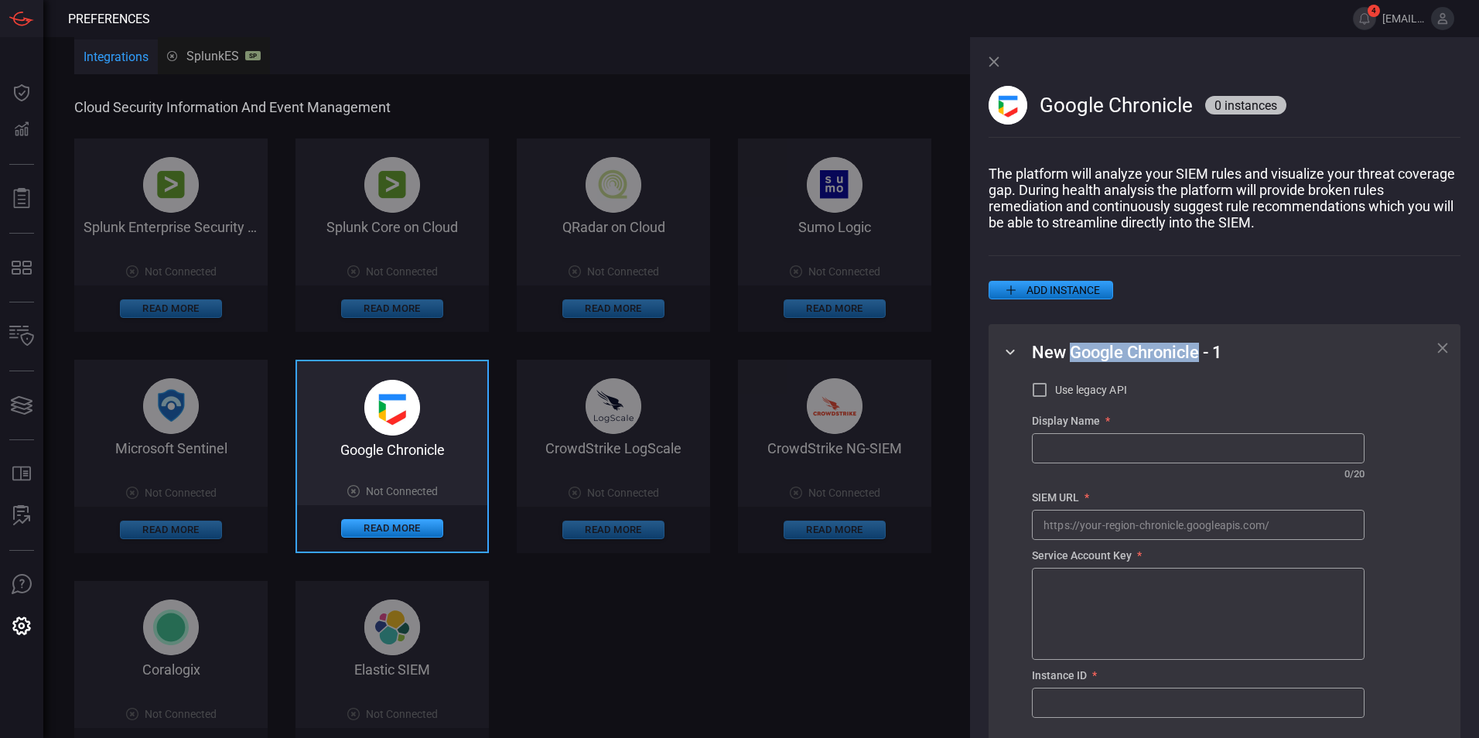
drag, startPoint x: 1073, startPoint y: 349, endPoint x: 1198, endPoint y: 350, distance: 124.5
click at [794, 350] on span "New Google Chronicle - 1" at bounding box center [1127, 352] width 190 height 19
copy span "Google Chronicle"
click at [794, 442] on input "text" at bounding box center [1197, 448] width 331 height 29
paste input "Google Chronicle"
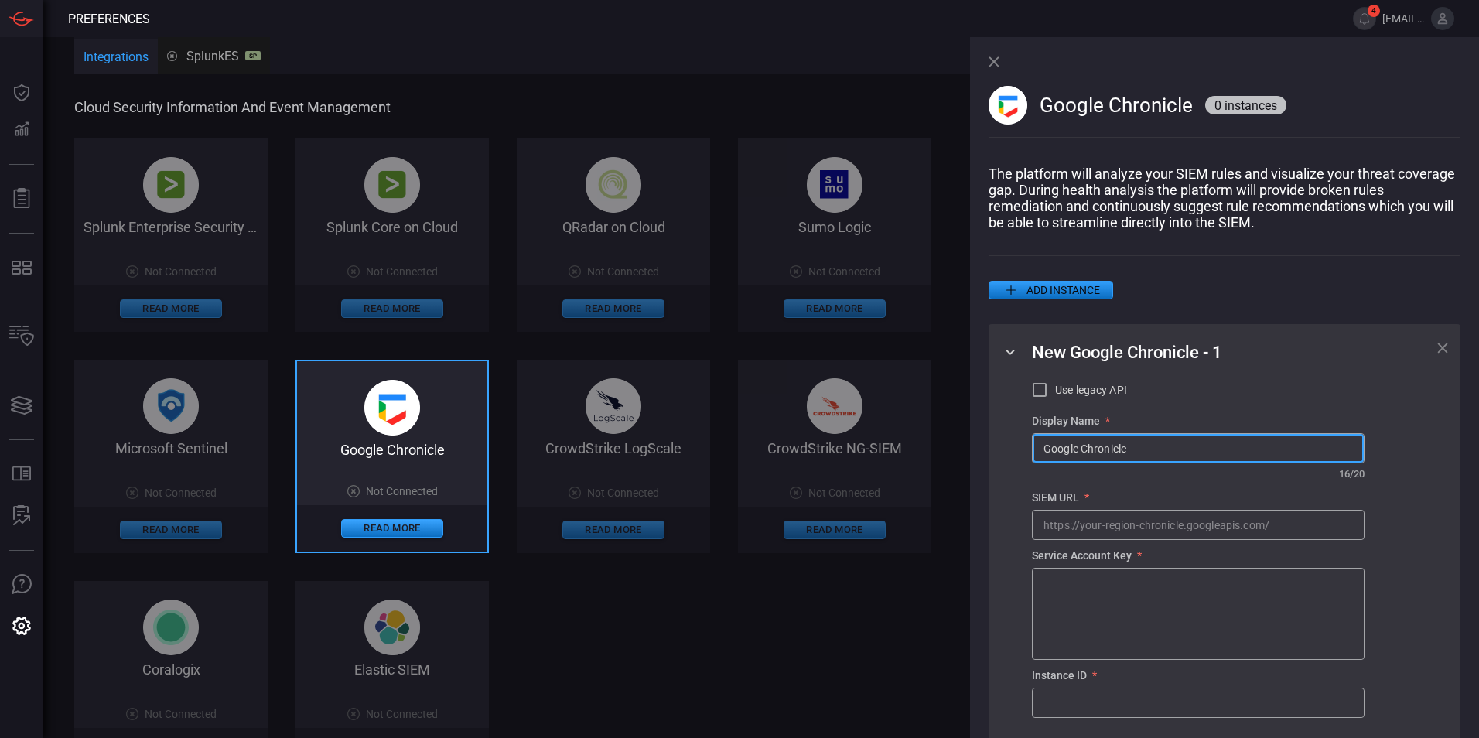
click at [794, 449] on input "Google Chronicle" at bounding box center [1197, 448] width 331 height 29
type input "GoogleChronicle"
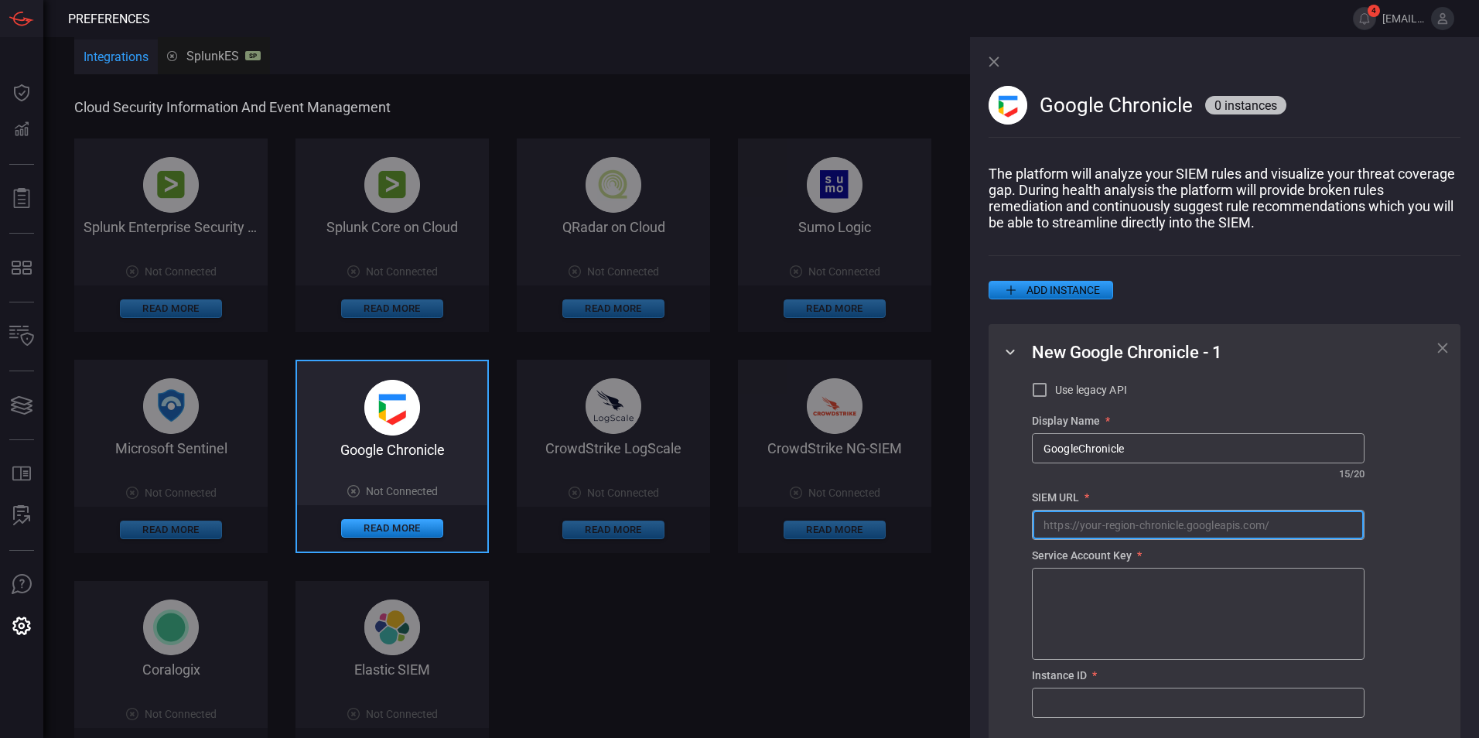
click at [794, 537] on input "text" at bounding box center [1197, 524] width 331 height 29
paste input "[URL][DOMAIN_NAME]"
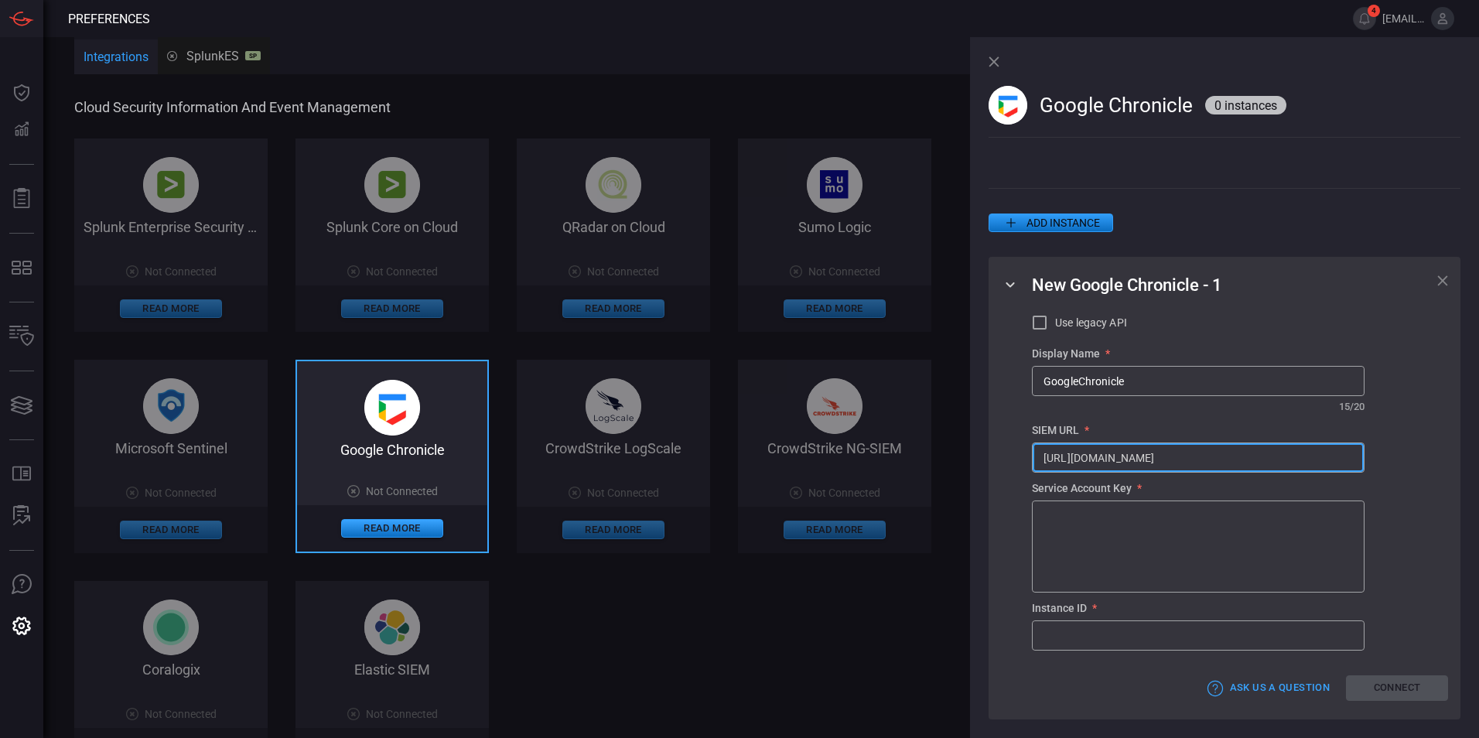
type input "[URL][DOMAIN_NAME]"
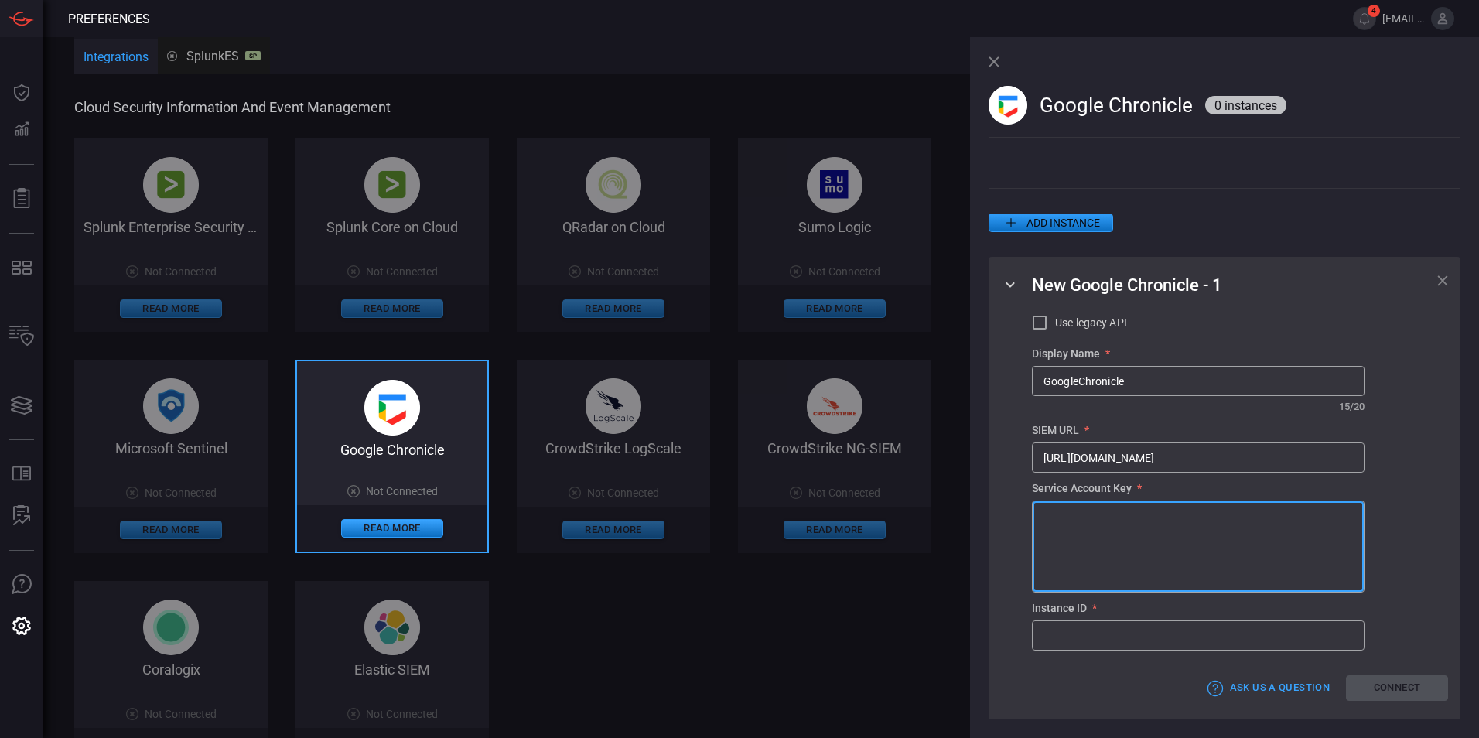
click at [794, 530] on textarea at bounding box center [1197, 546] width 309 height 77
paste textarea "{ "type": "service_account", "project_id": "malachite-scskc", "private_key_id":…"
type textarea "{ "type": "service_account", "project_id": "malachite-scskc", "private_key_id":…"
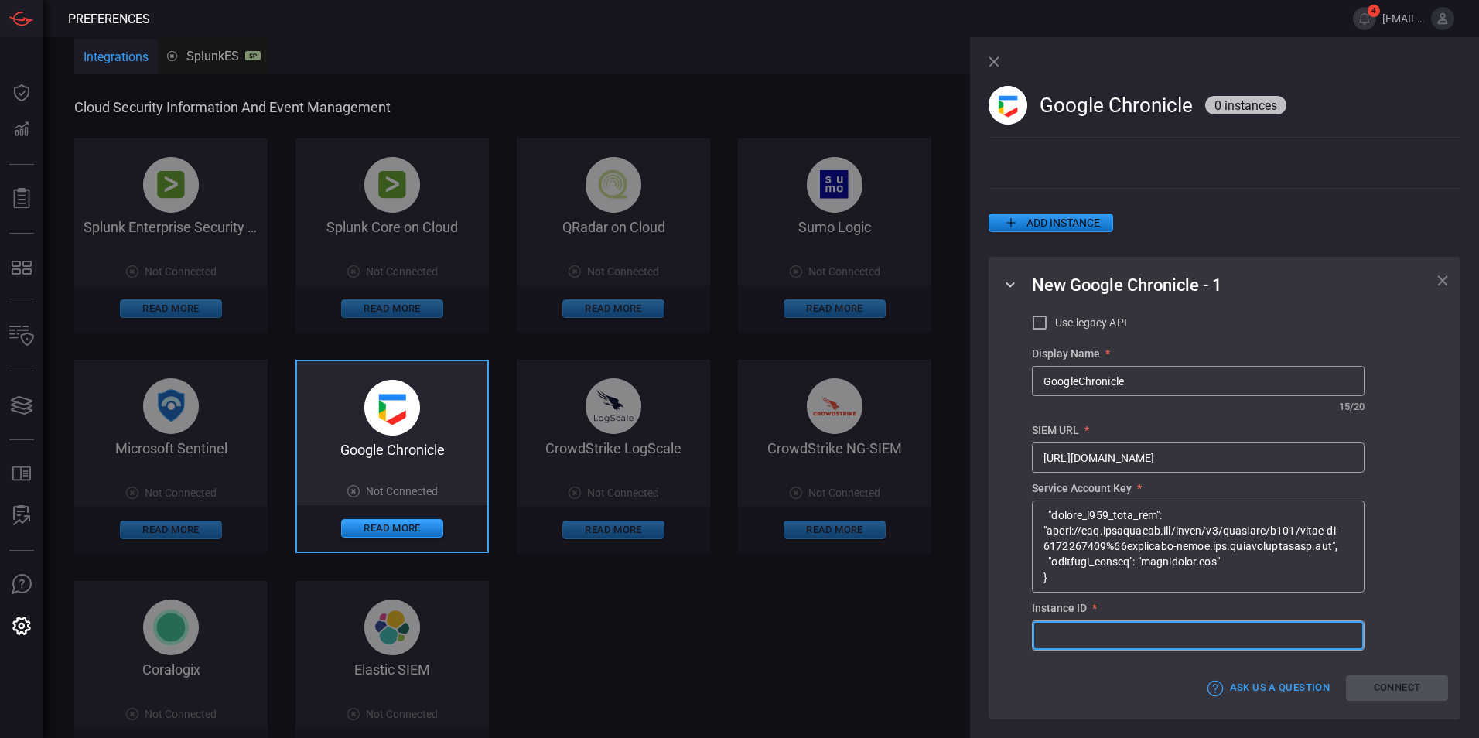
click at [794, 633] on input "text" at bounding box center [1197, 635] width 331 height 29
click at [794, 635] on input "text" at bounding box center [1197, 635] width 331 height 29
paste input "d9dac39a-f464-46e3-b6c7-bead7faf5a25"
type input "d9dac39a-f464-46e3-b6c7-bead7faf5a25"
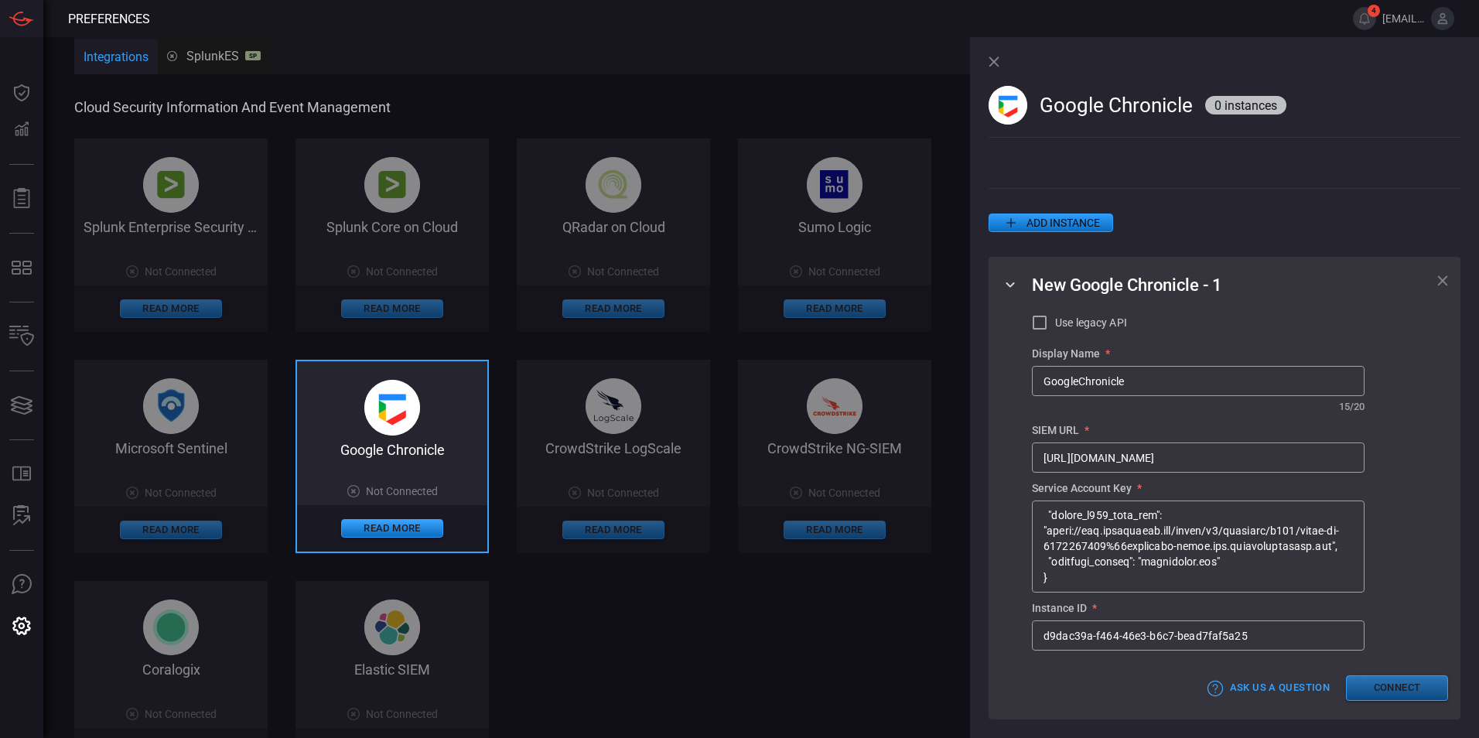
click at [794, 670] on button "Connect" at bounding box center [1397, 688] width 102 height 26
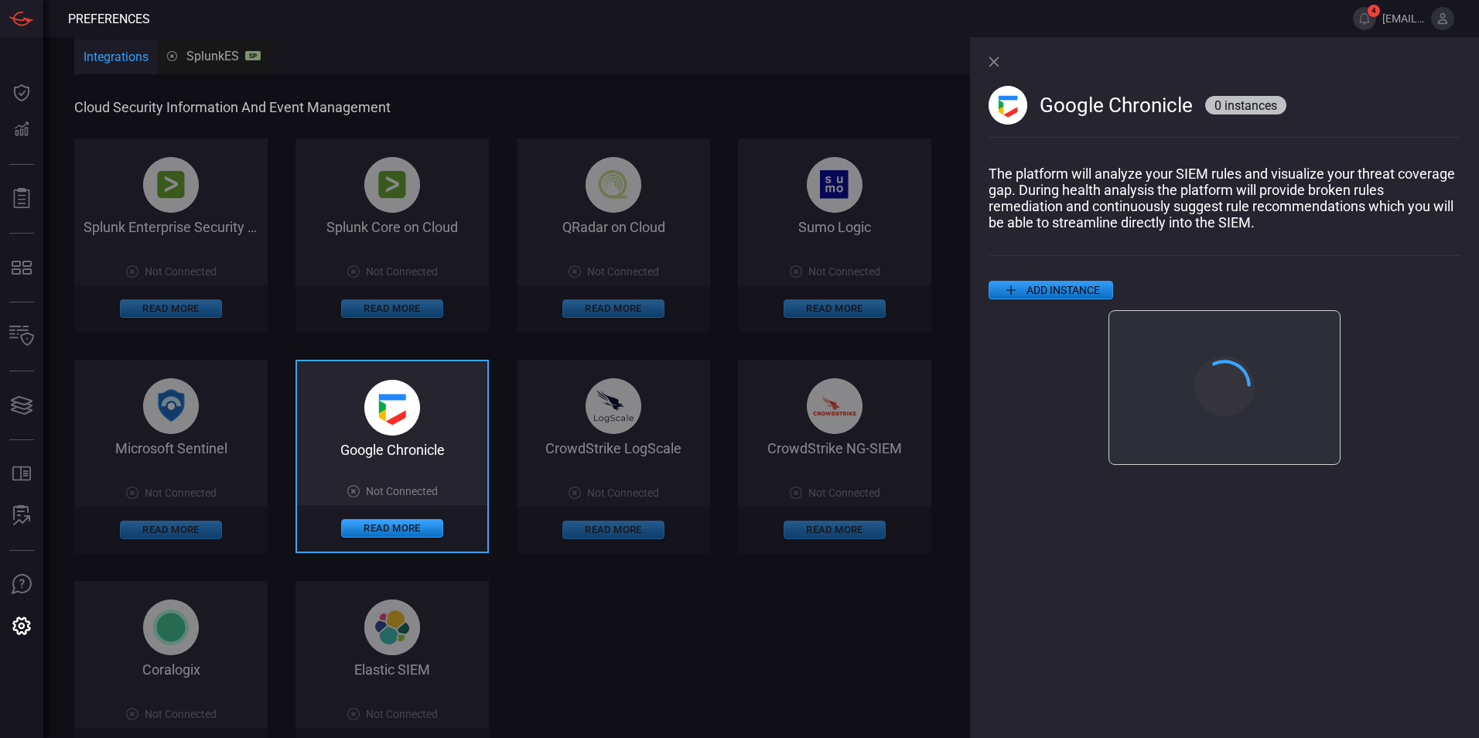
scroll to position [0, 0]
click at [794, 449] on button "Close" at bounding box center [1224, 447] width 102 height 24
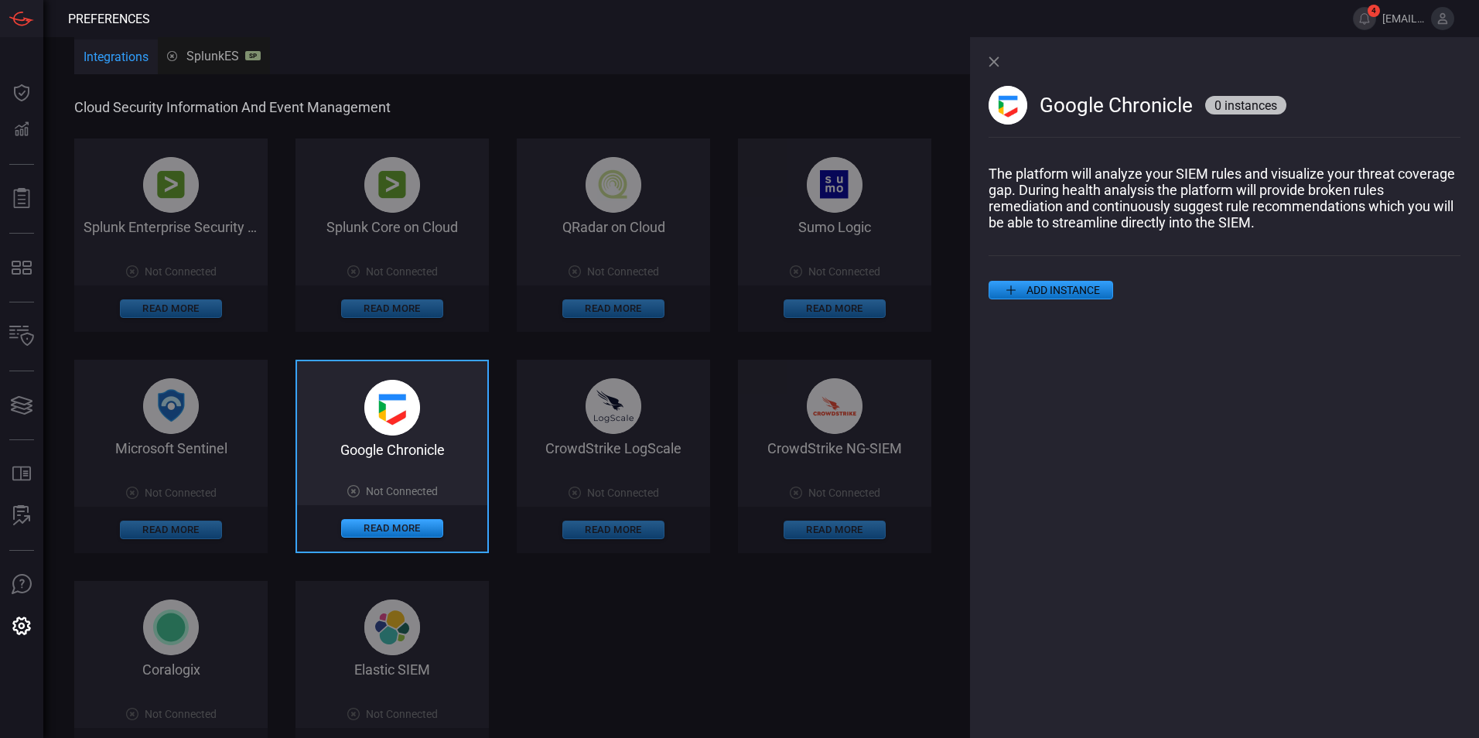
click at [794, 295] on button "ADD INSTANCE" at bounding box center [1050, 290] width 125 height 19
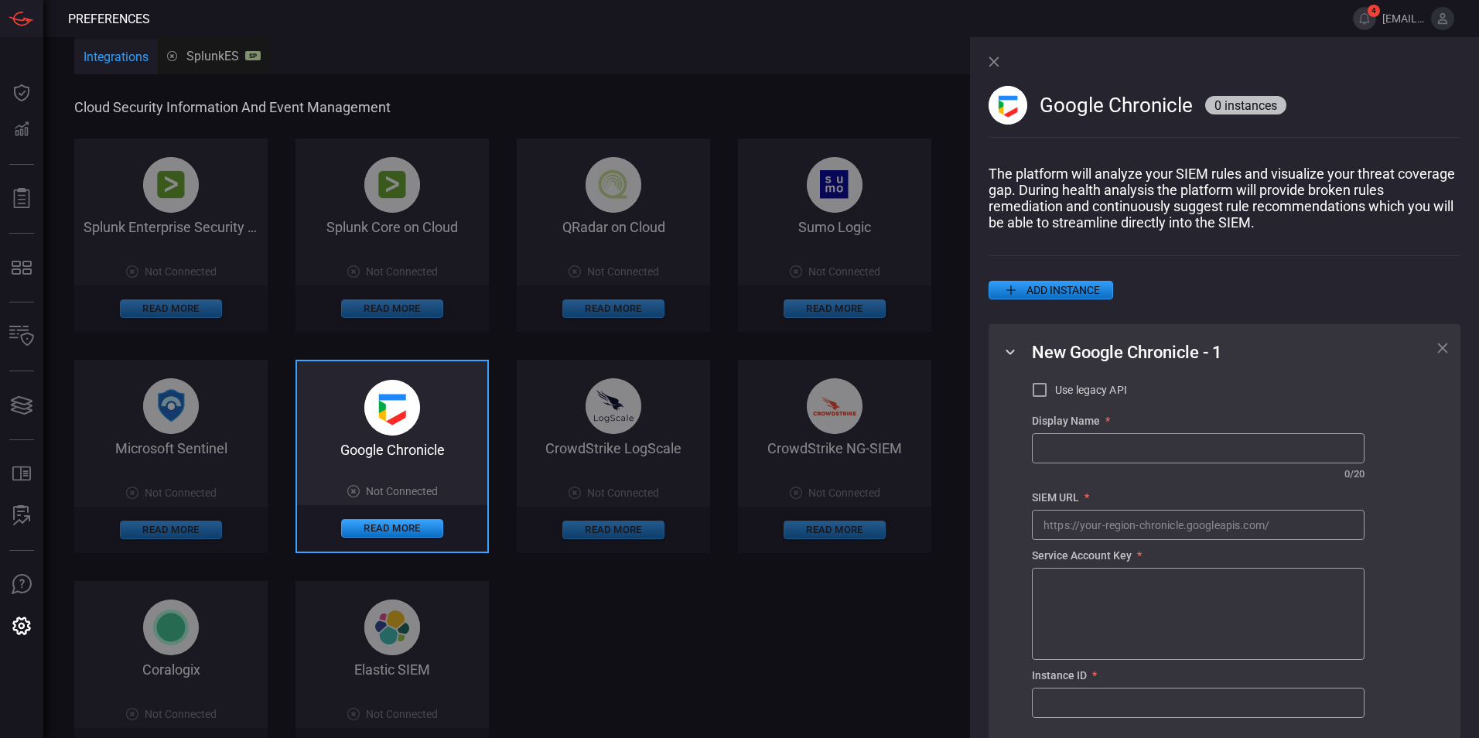
scroll to position [75, 0]
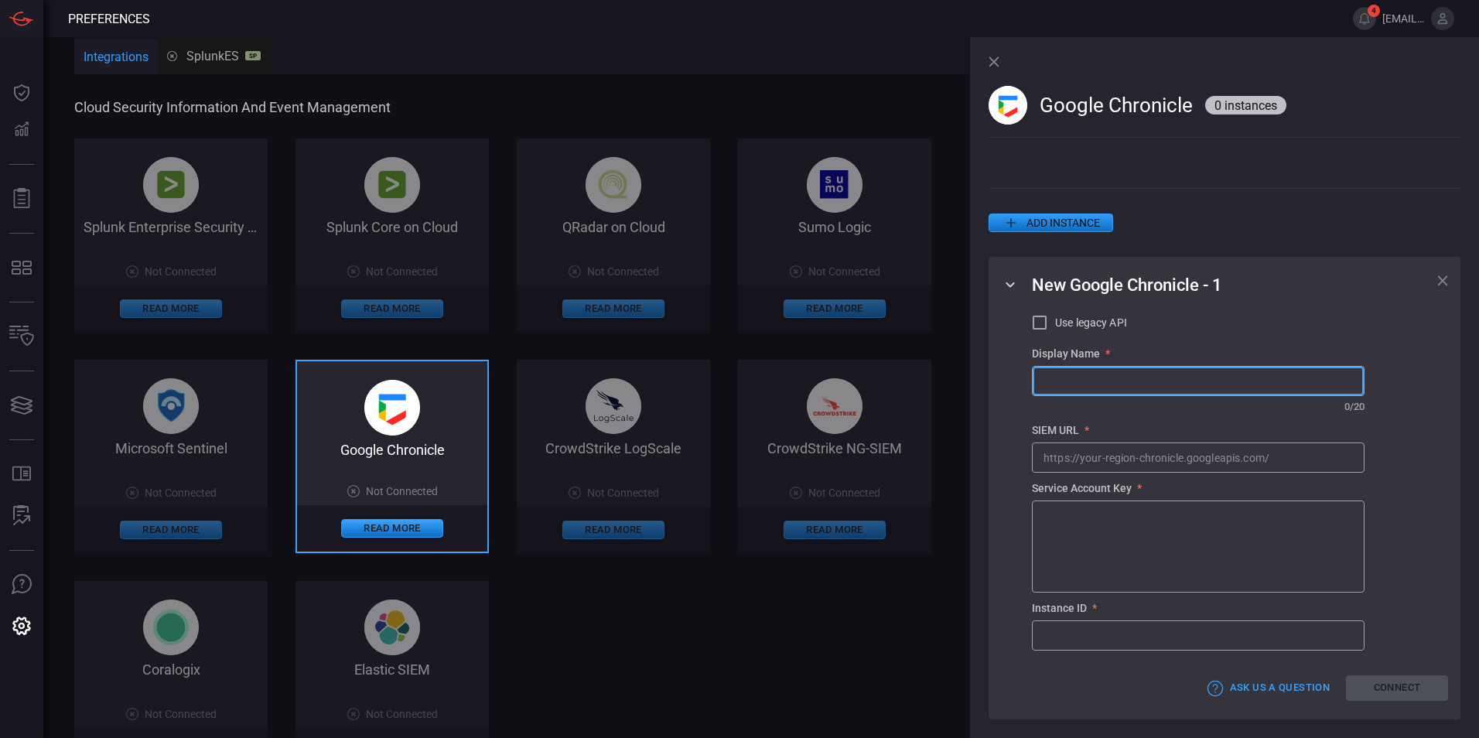
click at [794, 374] on input "text" at bounding box center [1197, 381] width 331 height 29
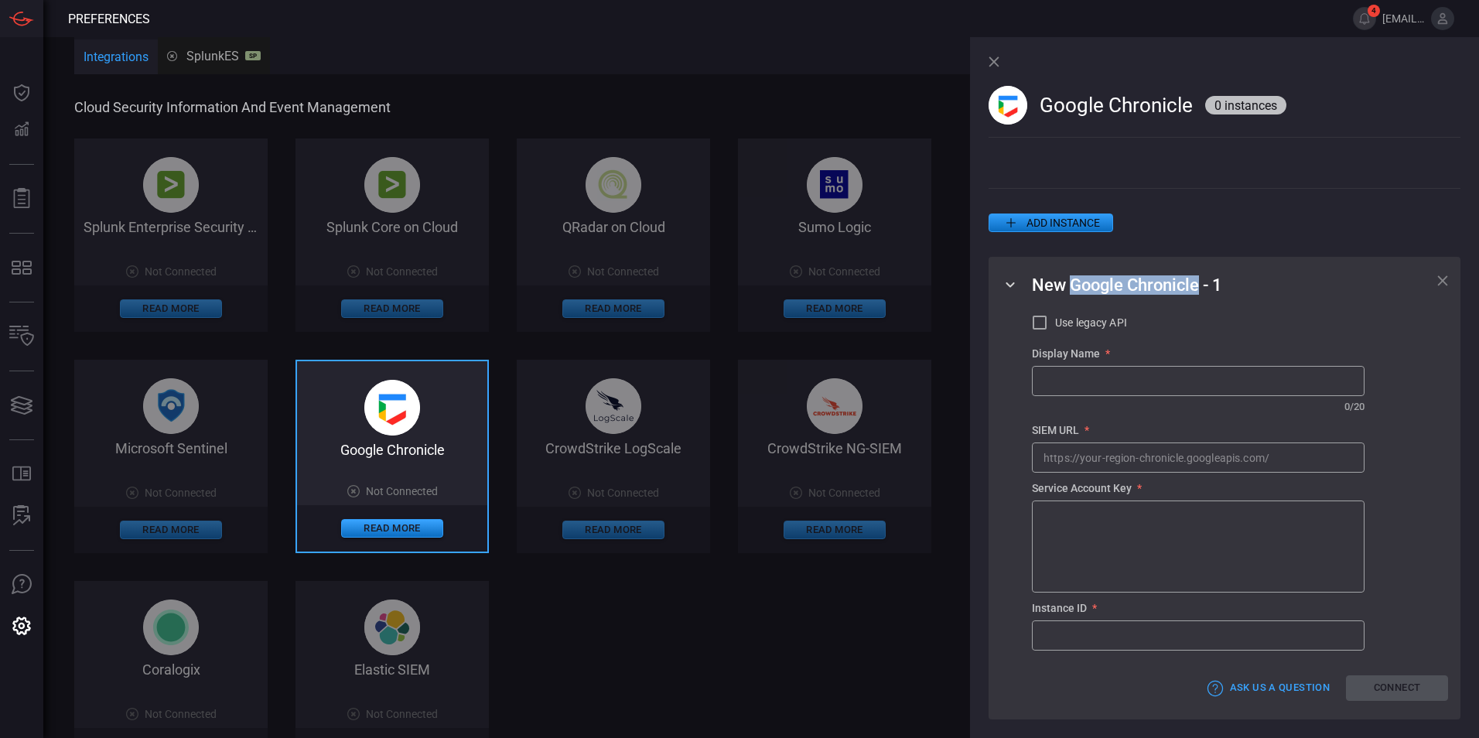
drag, startPoint x: 1072, startPoint y: 282, endPoint x: 1200, endPoint y: 285, distance: 128.4
click at [794, 285] on span "New Google Chronicle - 1" at bounding box center [1127, 284] width 190 height 19
copy span "Google Chronicle"
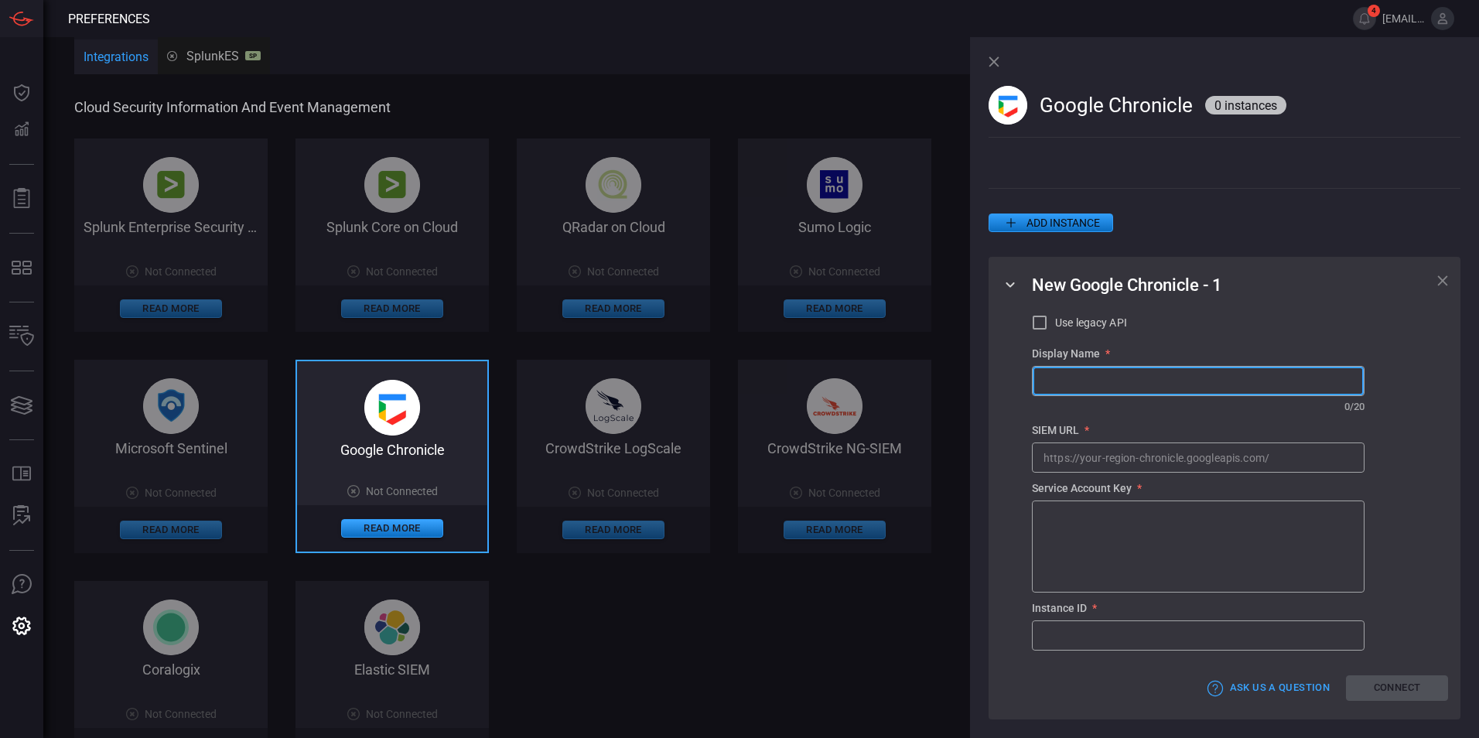
click at [794, 381] on input "text" at bounding box center [1197, 381] width 331 height 29
paste input "Google Chronicle"
click at [794, 372] on input "Google Chronicle" at bounding box center [1197, 381] width 331 height 29
type input "GoogleChronicle"
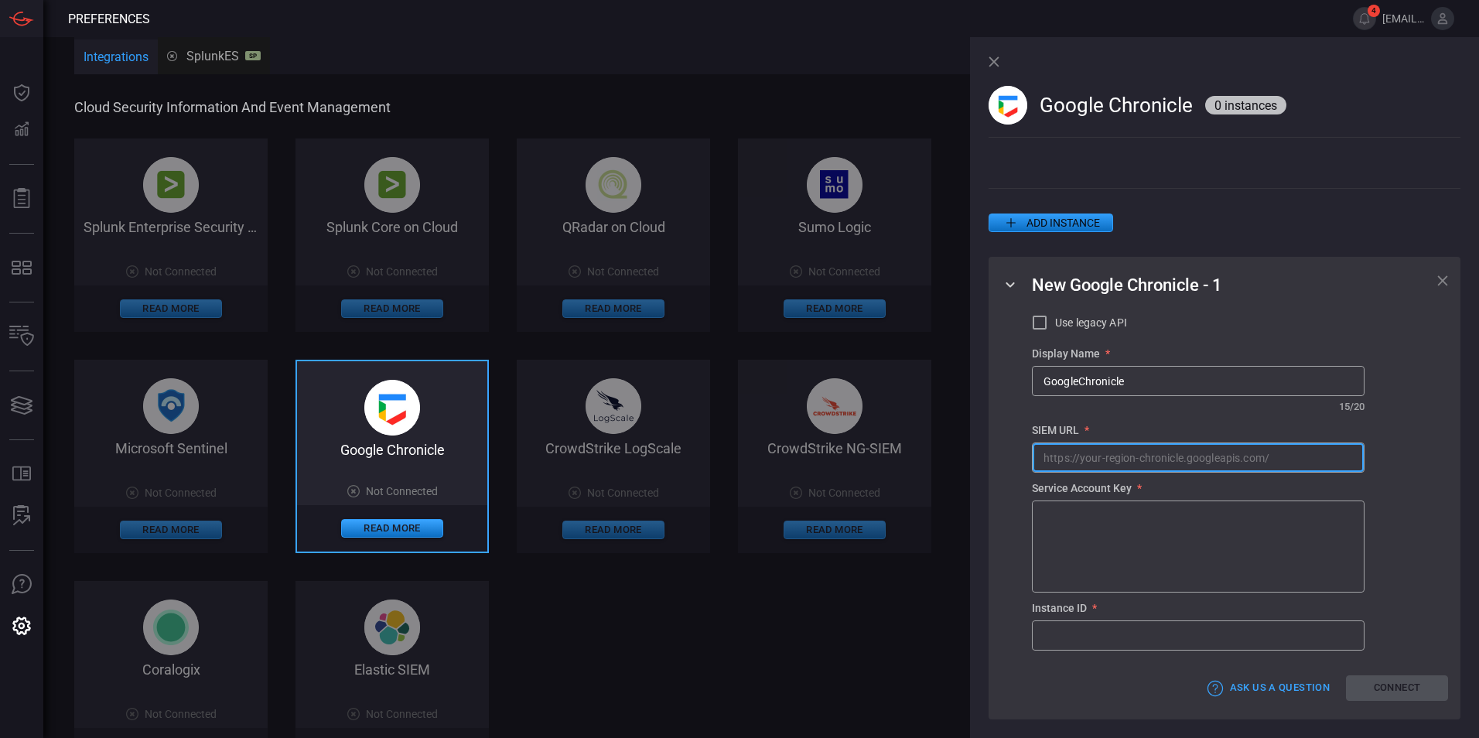
click at [794, 454] on input "text" at bounding box center [1197, 457] width 331 height 29
click at [794, 516] on textarea at bounding box center [1197, 546] width 309 height 77
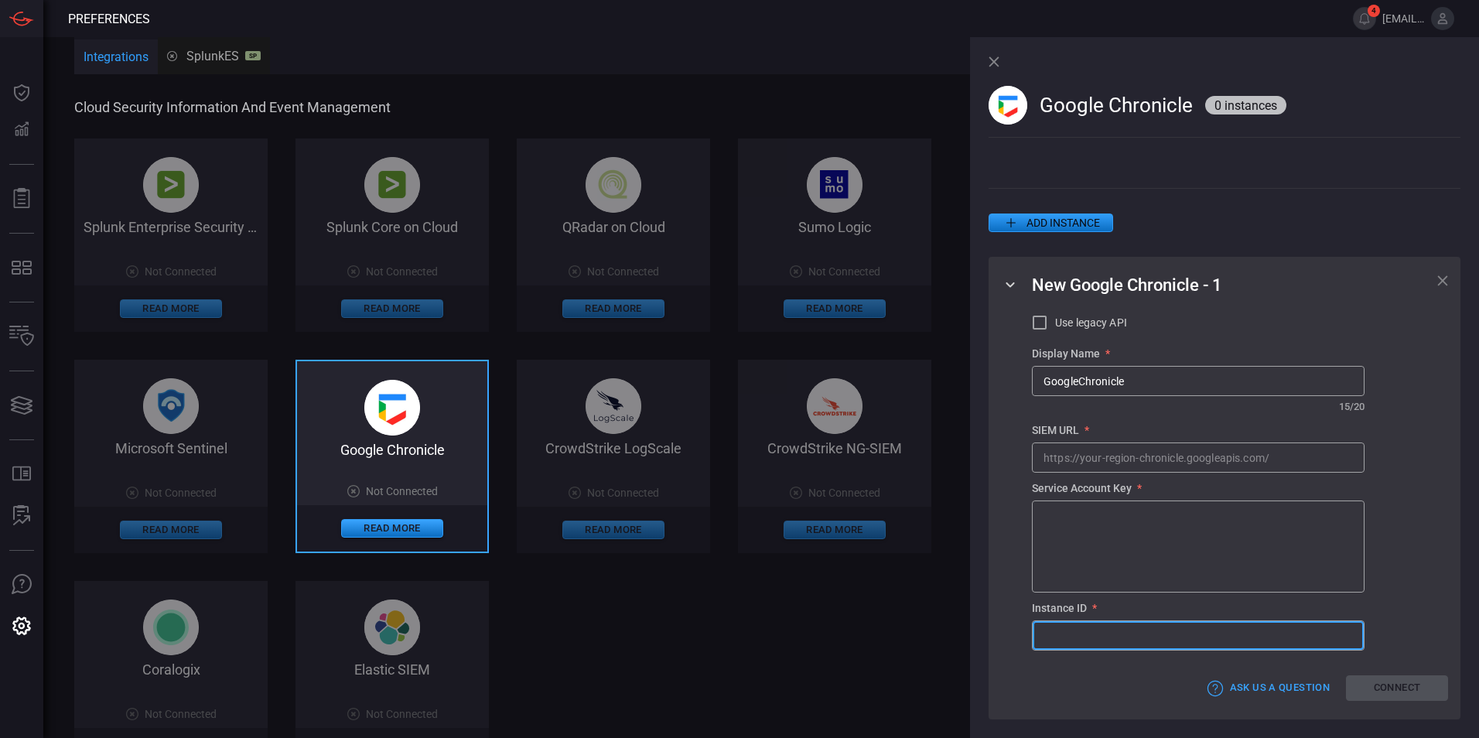
click at [794, 637] on input "text" at bounding box center [1197, 635] width 331 height 29
drag, startPoint x: 71, startPoint y: 16, endPoint x: 161, endPoint y: 17, distance: 89.7
click at [161, 17] on header "Preferences 4 [EMAIL_ADDRESS][DOMAIN_NAME]" at bounding box center [739, 18] width 1479 height 37
copy span "Preferences"
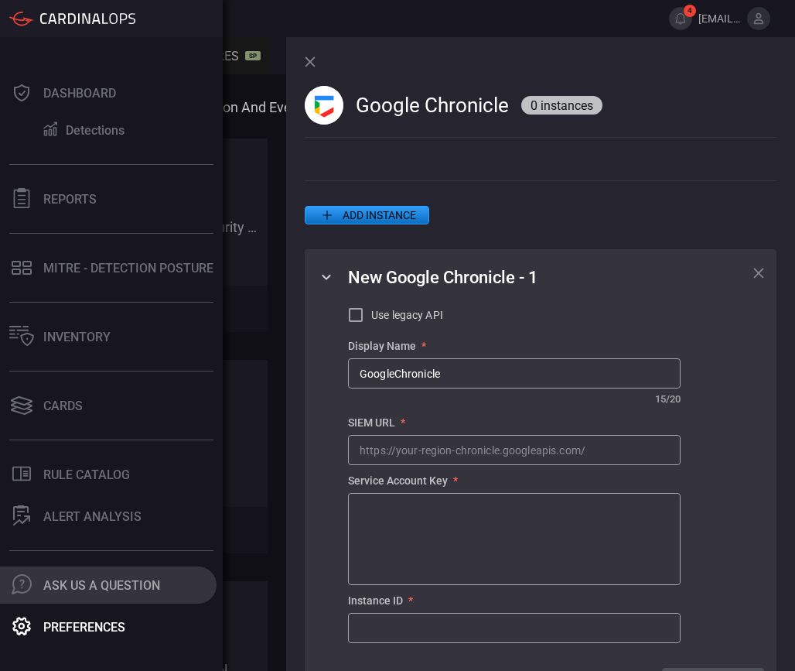
click at [76, 576] on button ".cls-1 { fill: #6d6d74; } .cls-2 { clip-path: url(#clippath); } .cls-3 { fill: …" at bounding box center [108, 584] width 217 height 37
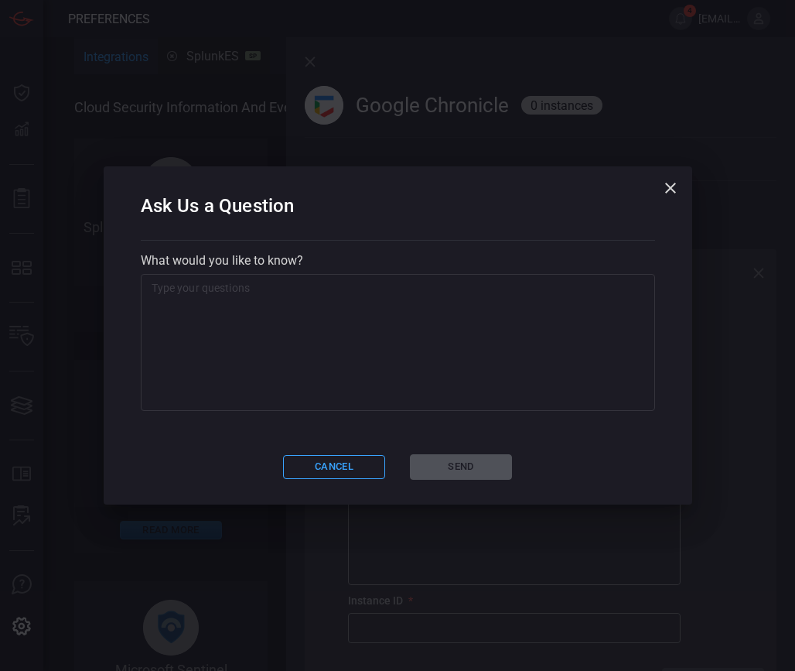
click at [212, 302] on textarea at bounding box center [398, 342] width 493 height 124
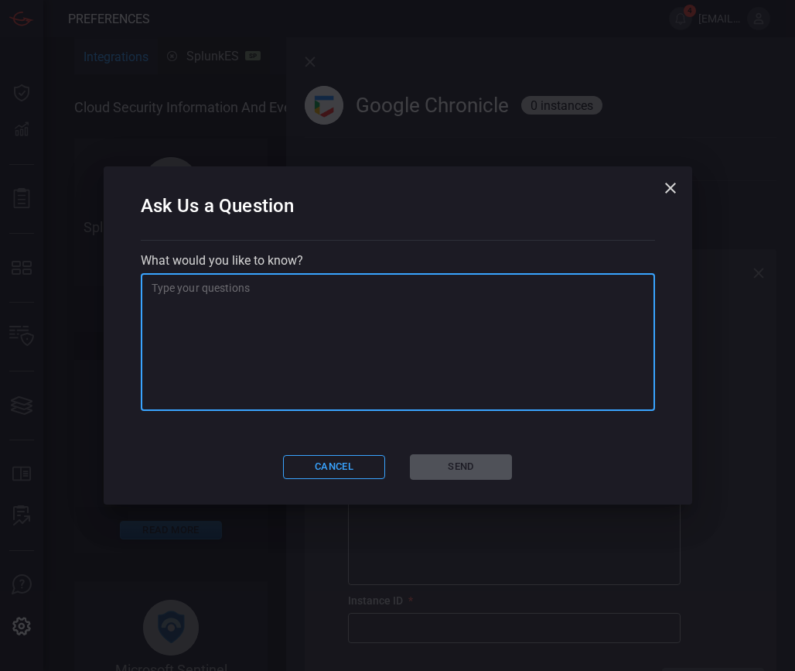
paste textarea "I am trying to connect Google Chronicle in Preferences. However, after entering…"
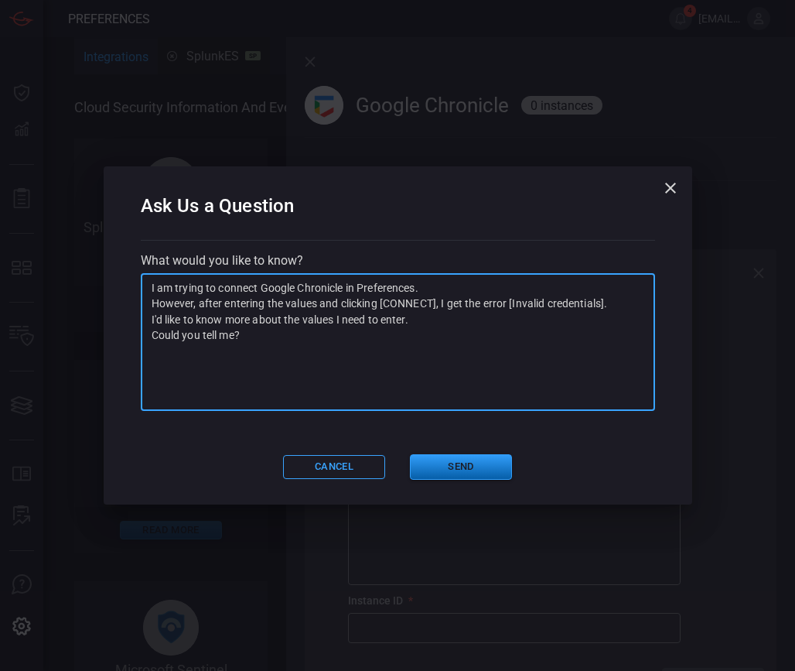
type textarea "I am trying to connect Google Chronicle in Preferences. However, after entering…"
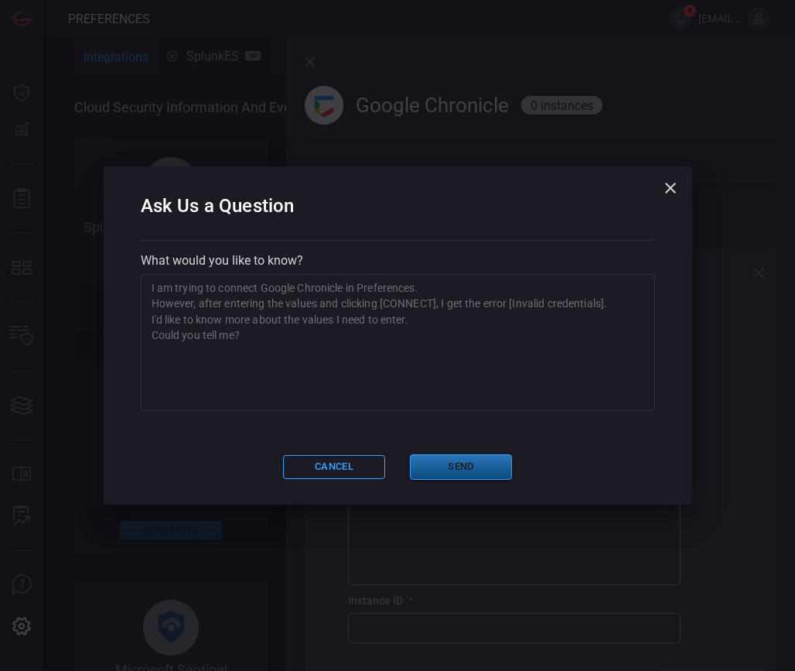
click at [449, 469] on button "Send" at bounding box center [461, 467] width 102 height 26
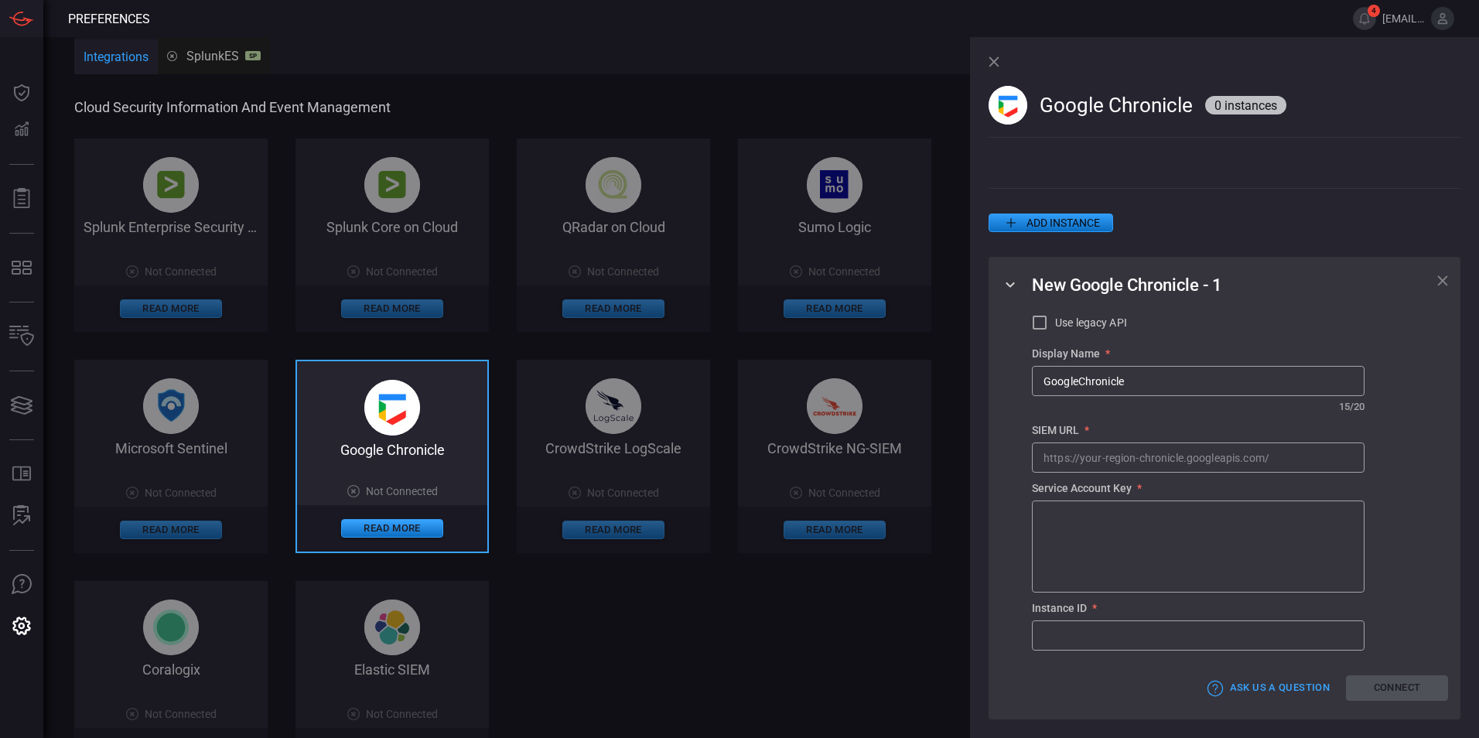
click at [794, 120] on div "Cloud Security Information and Event Management Splunk Enterprise Security on C…" at bounding box center [528, 436] width 909 height 675
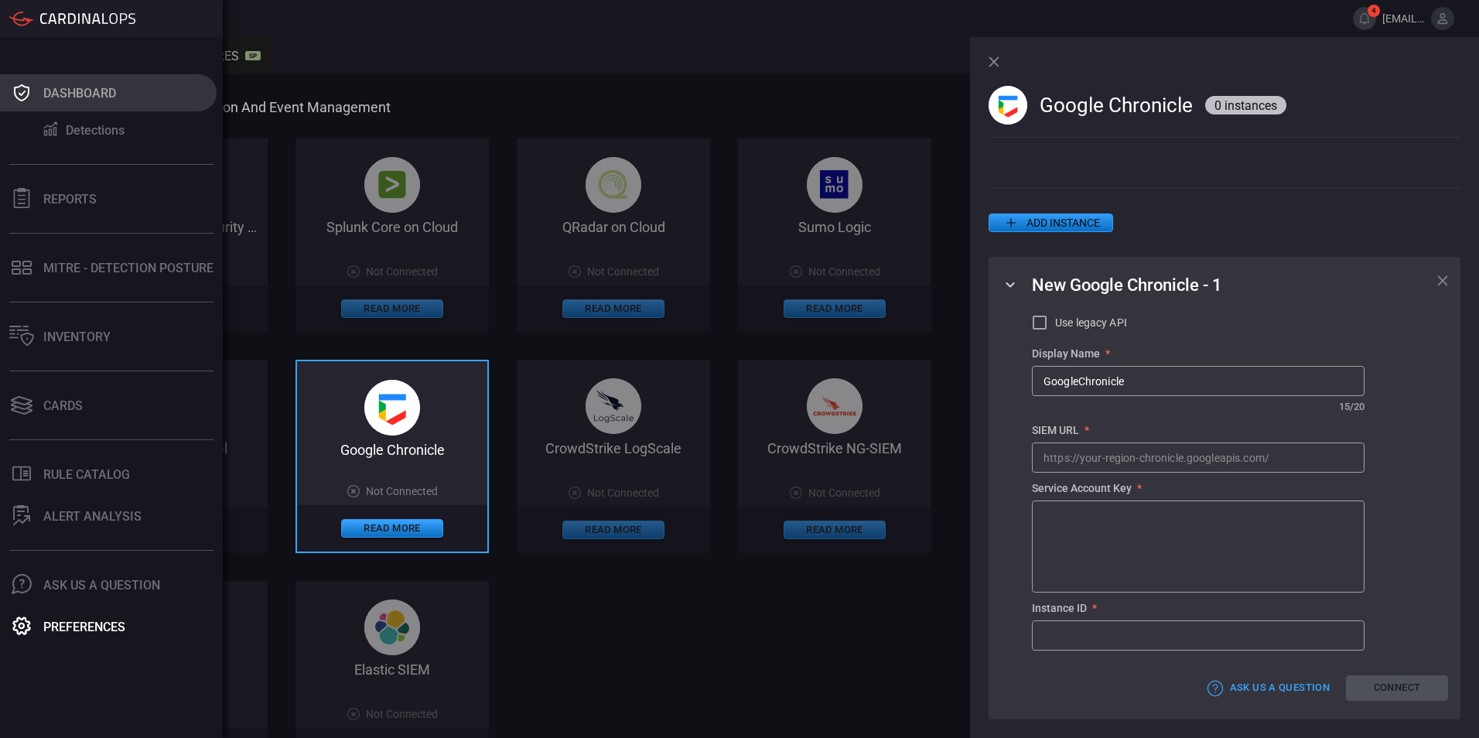
click at [40, 96] on button "Dashboard" at bounding box center [108, 92] width 217 height 37
